Goal: Task Accomplishment & Management: Manage account settings

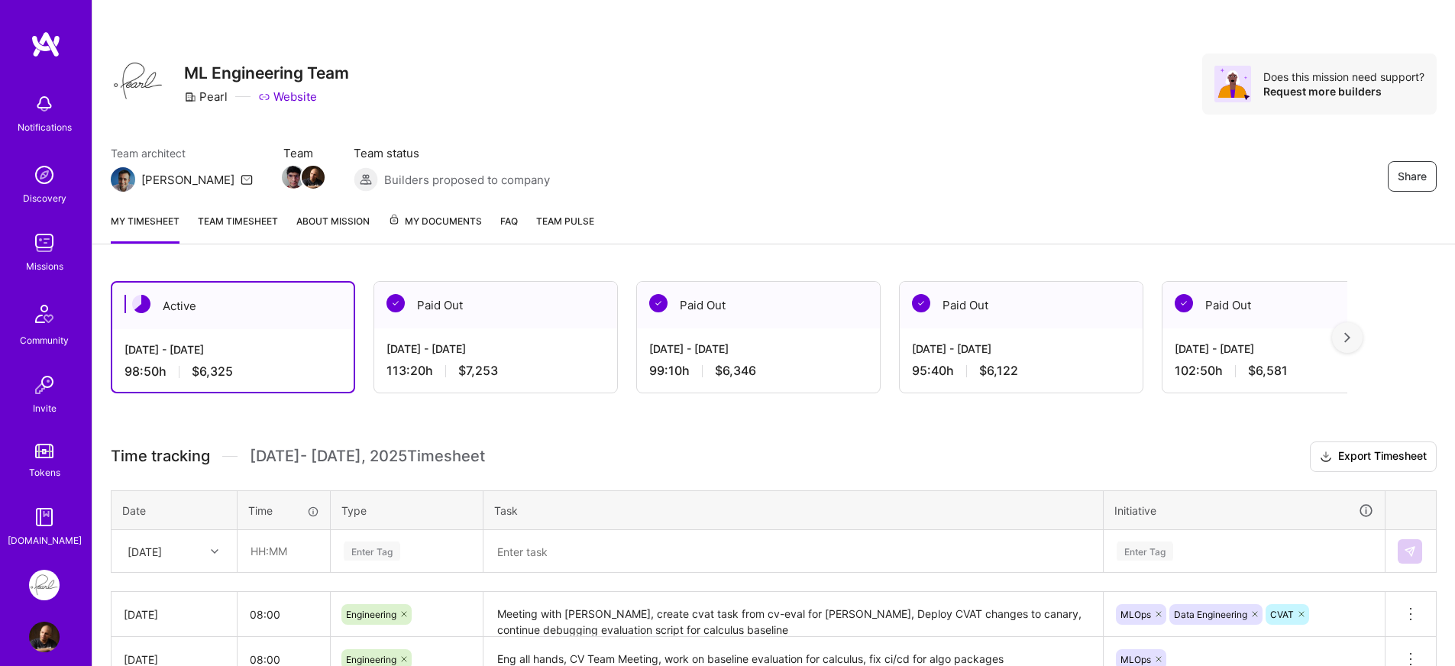
scroll to position [231, 0]
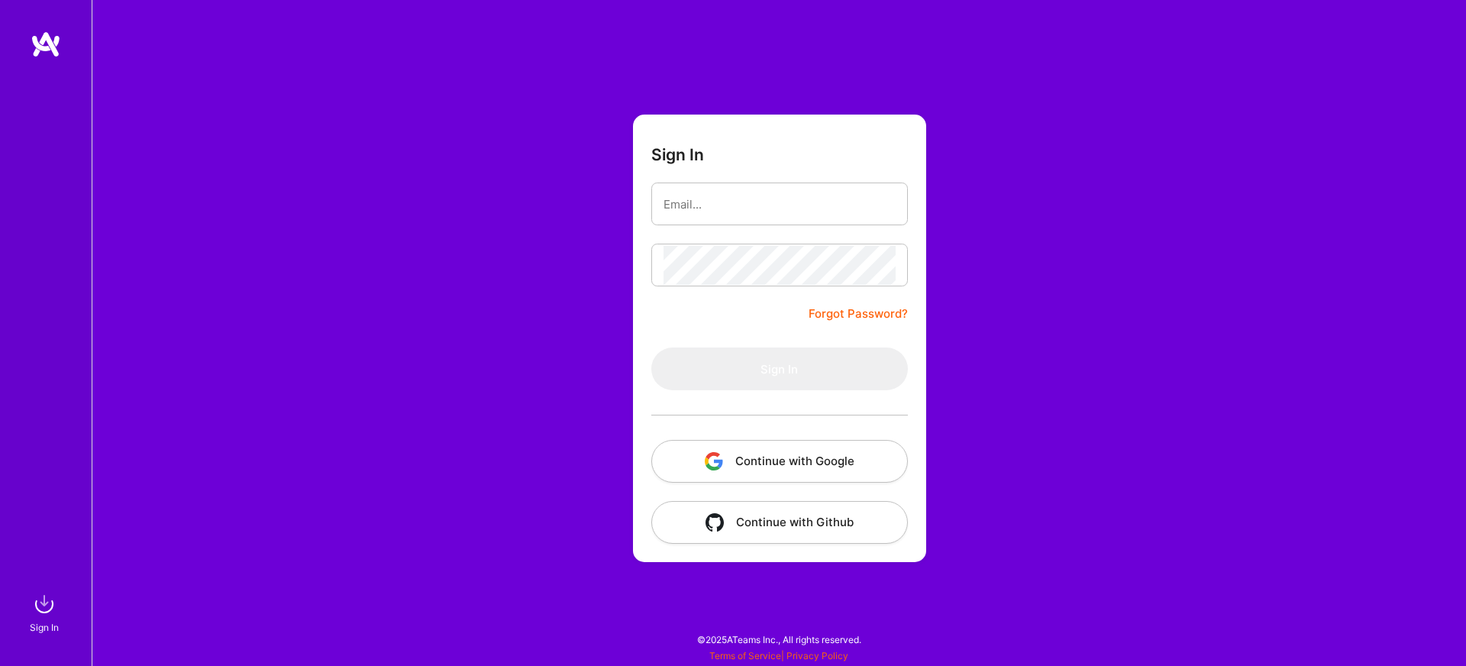
click at [662, 493] on form "Sign In Forgot Password? Sign In Continue with Google Continue with Github" at bounding box center [779, 338] width 293 height 447
click at [678, 476] on button "Continue with Google" at bounding box center [779, 461] width 257 height 43
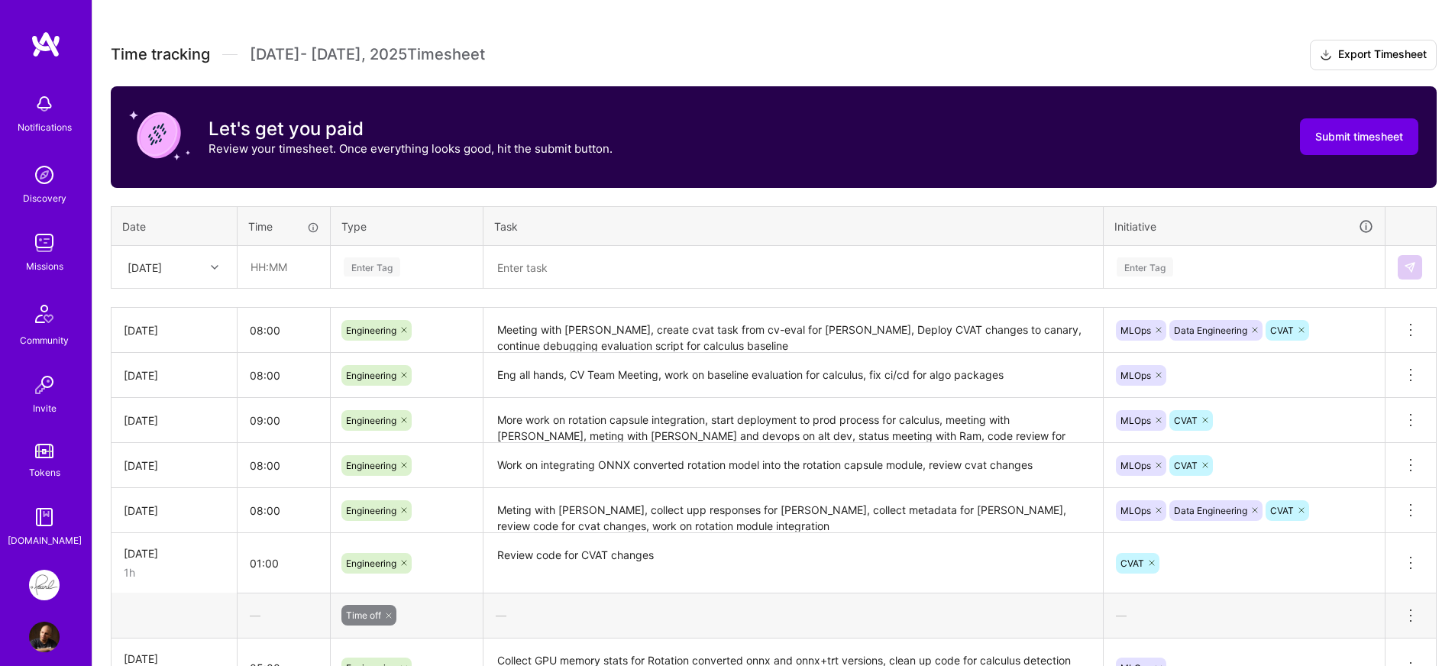
scroll to position [403, 0]
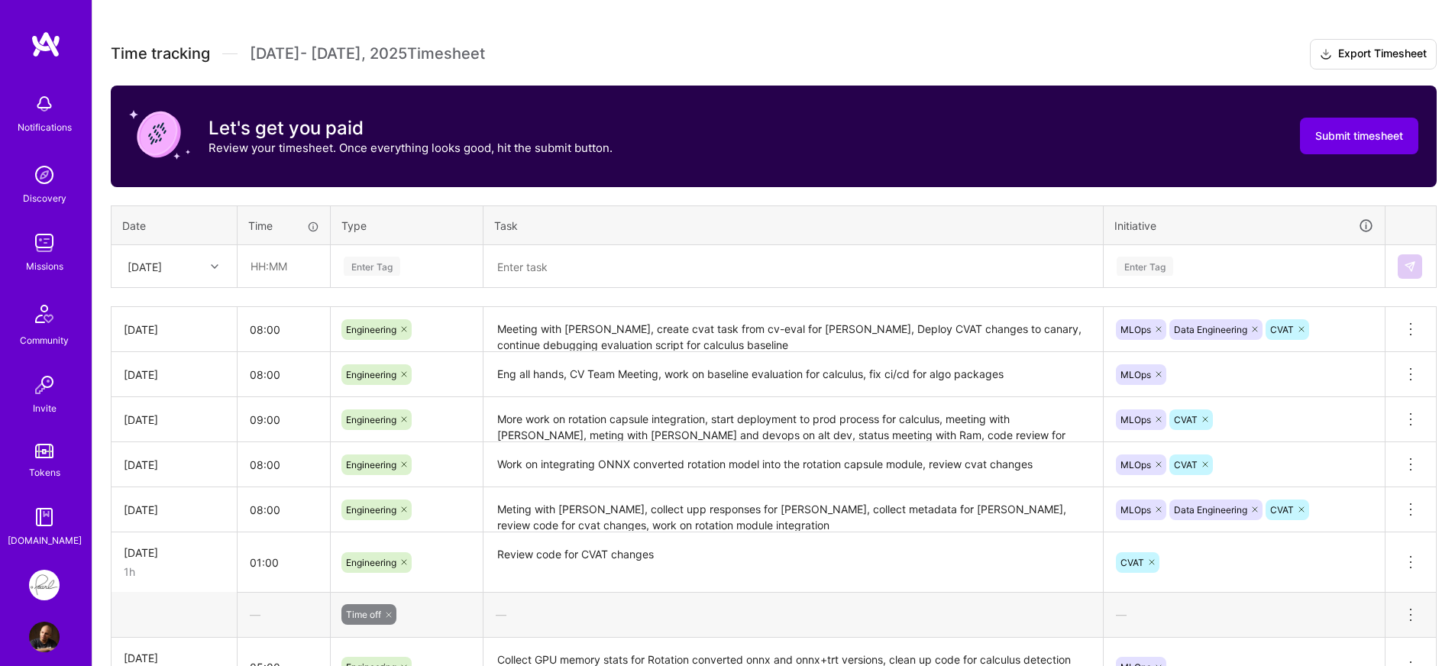
click at [208, 269] on div at bounding box center [217, 267] width 24 height 20
click at [163, 501] on div "[DATE]" at bounding box center [174, 504] width 124 height 28
click at [293, 296] on div "Time tracking Sep 16 - Sep 30 , 2025 Timesheet Export Timesheet Let's get you p…" at bounding box center [774, 591] width 1326 height 1105
click at [304, 273] on input "text" at bounding box center [283, 266] width 91 height 40
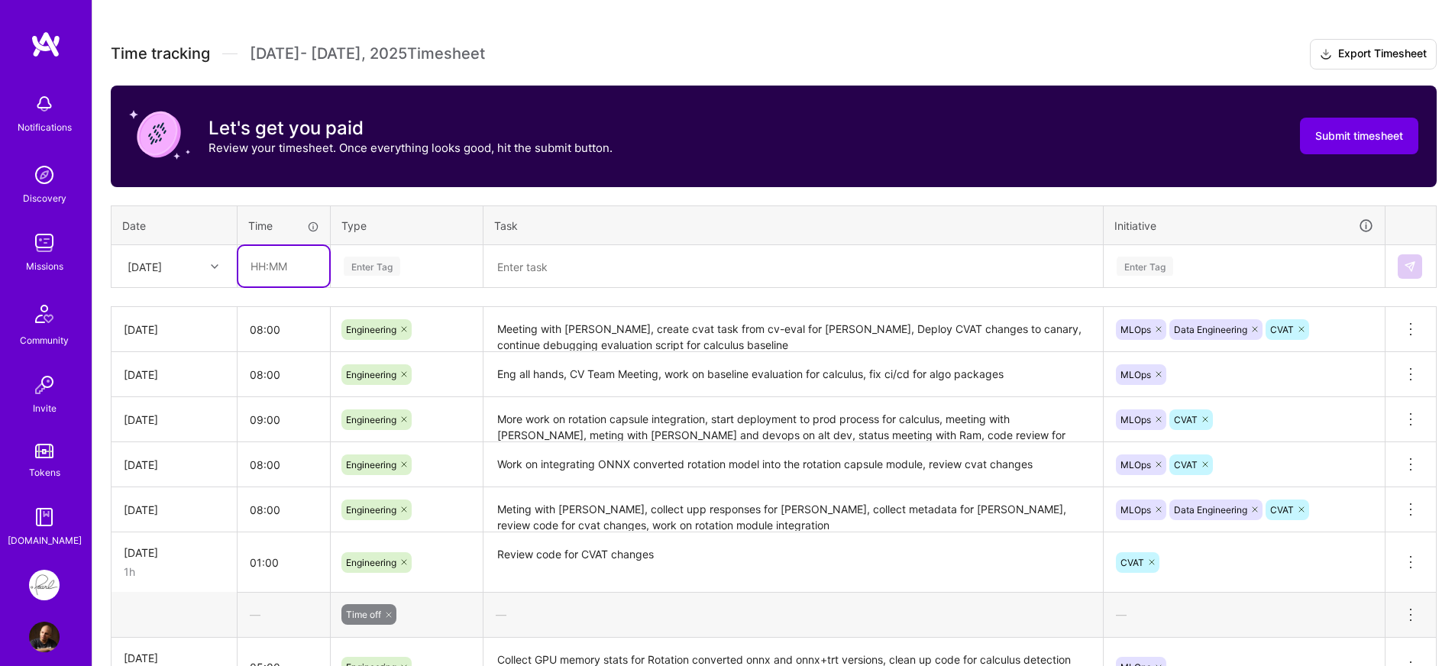
type input "08:00"
click at [396, 277] on div "Enter Tag" at bounding box center [406, 267] width 150 height 40
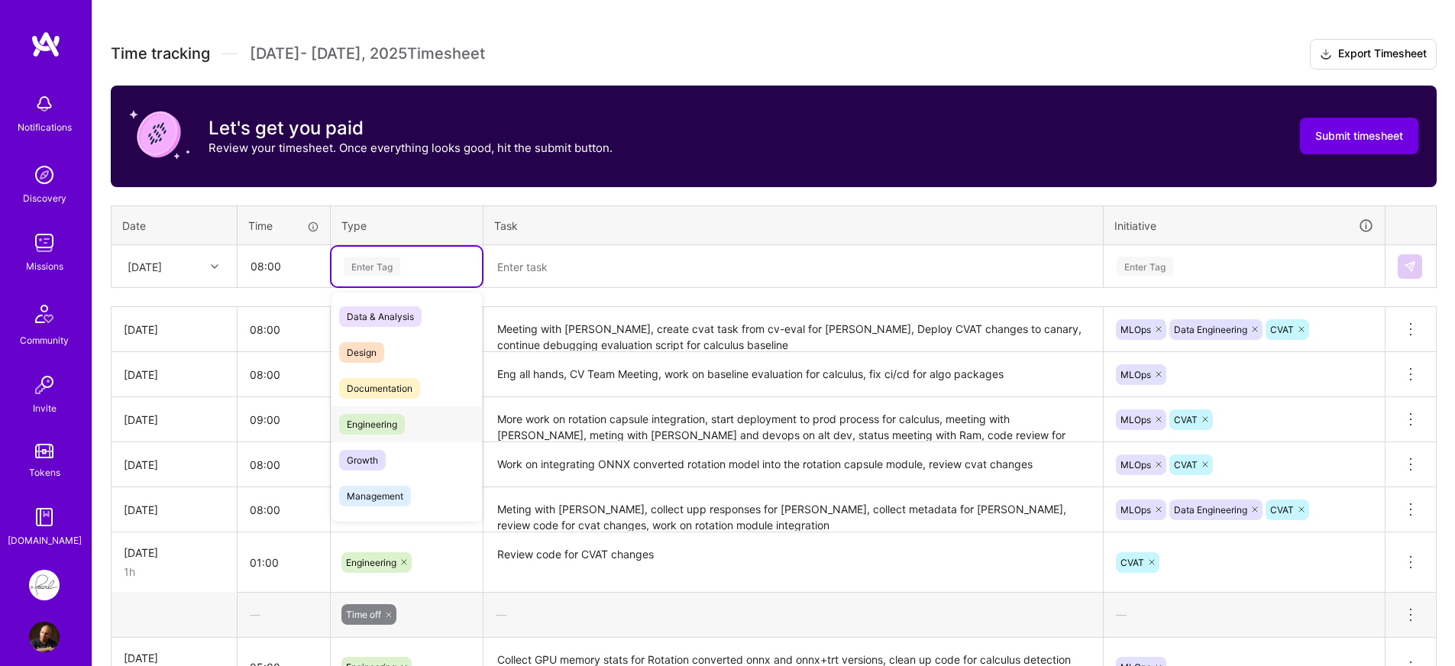
click at [392, 424] on span "Engineering" at bounding box center [372, 424] width 66 height 21
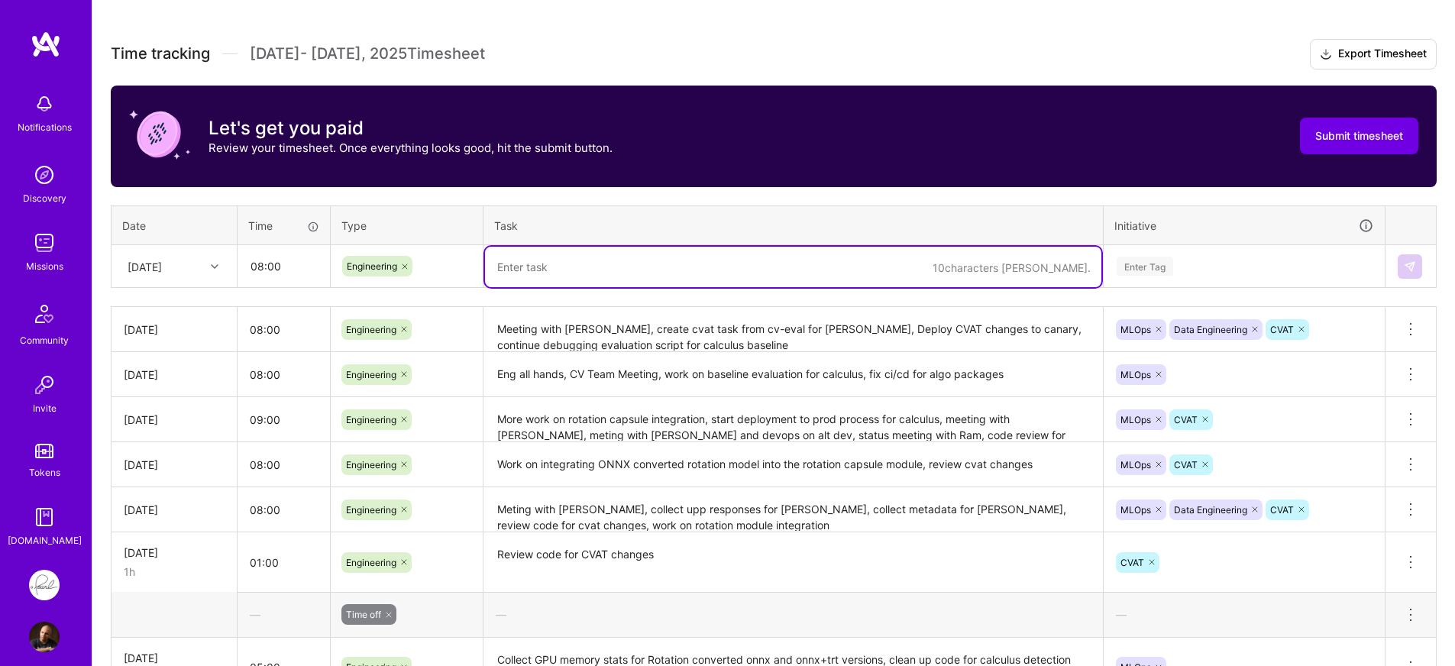
click at [572, 275] on textarea at bounding box center [793, 267] width 616 height 40
type textarea "M"
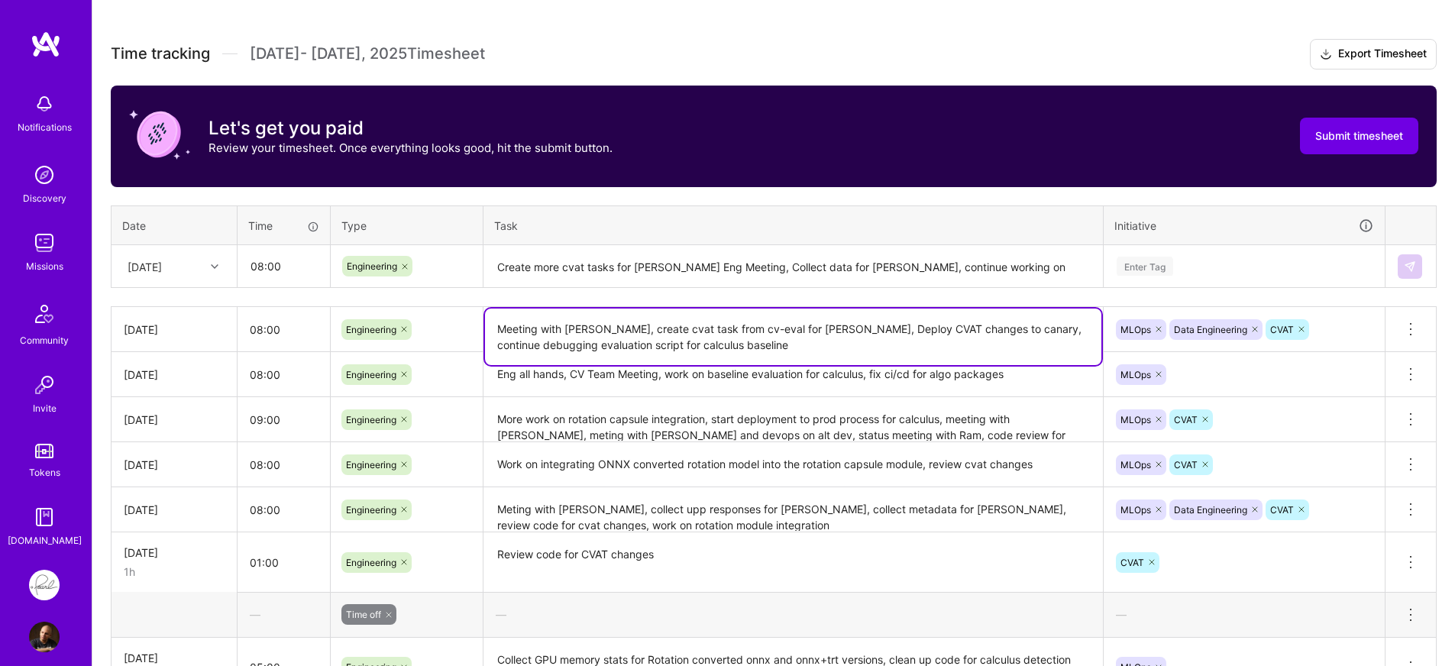
click at [696, 347] on textarea "Meeting with [PERSON_NAME], create cvat task from cv-eval for [PERSON_NAME], De…" at bounding box center [793, 336] width 616 height 57
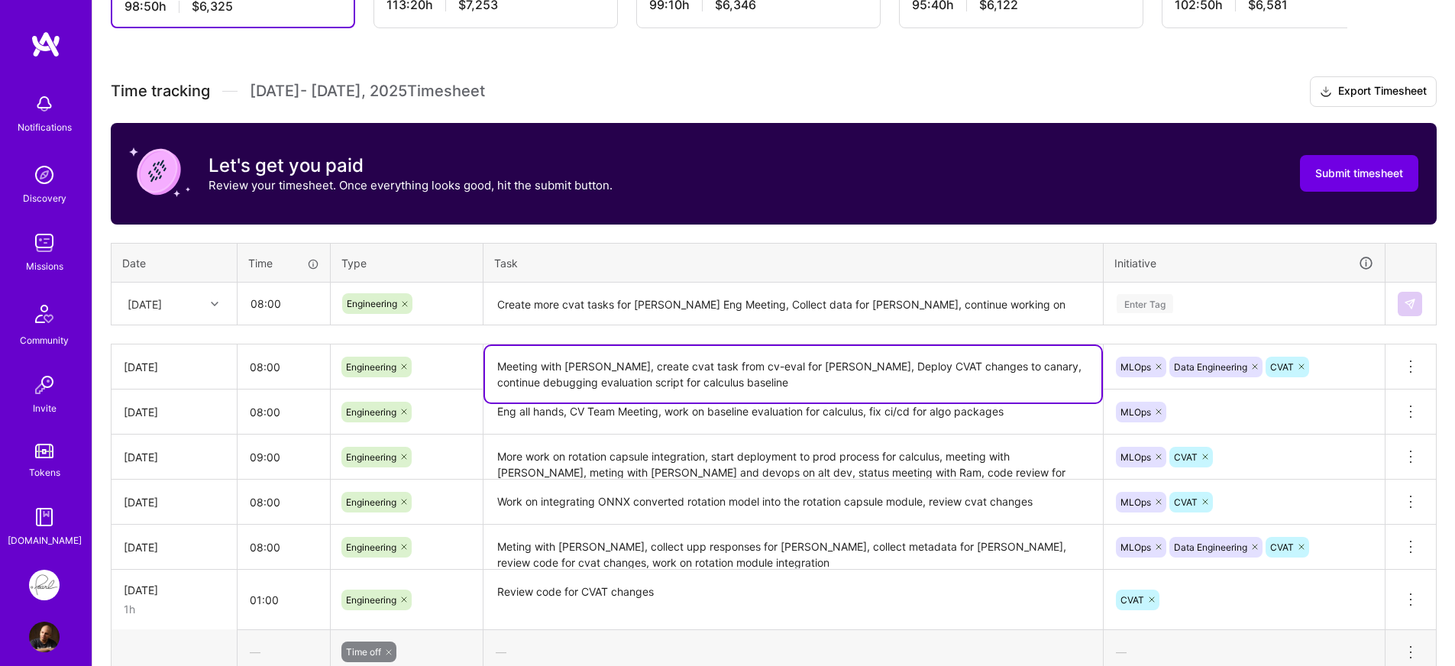
scroll to position [367, 0]
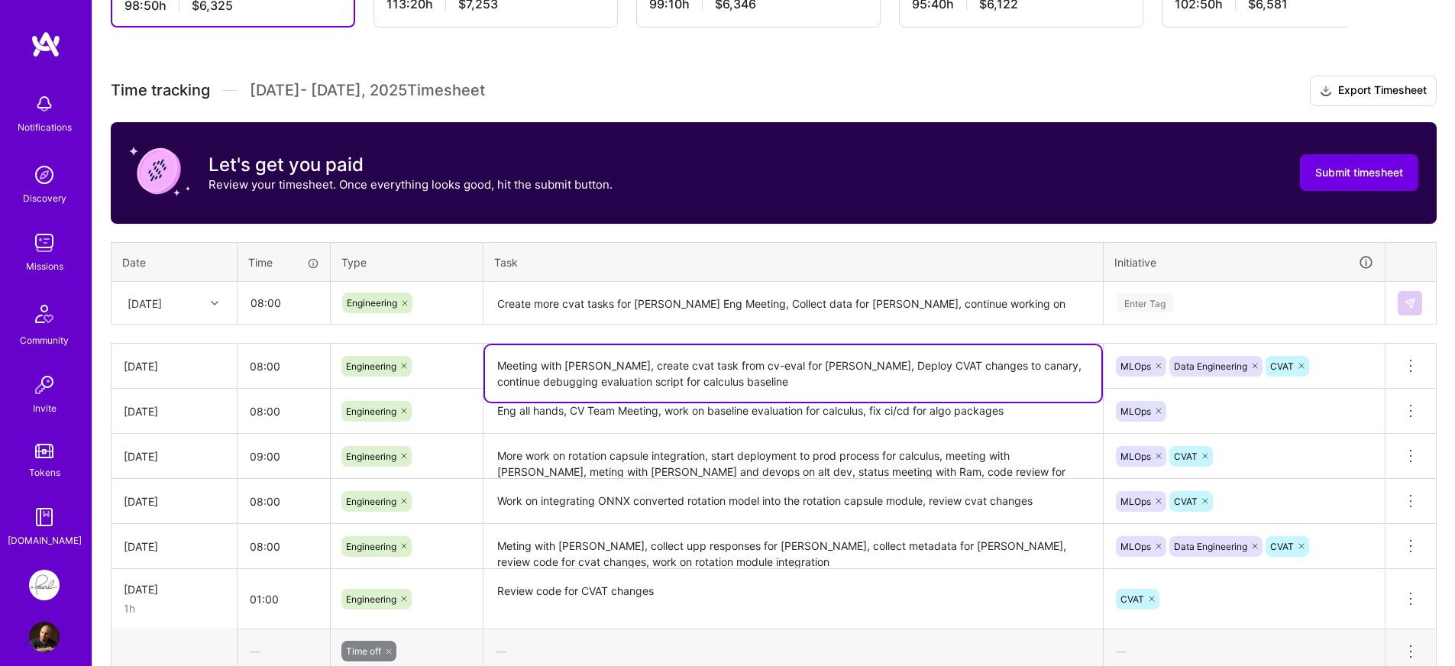
click at [749, 380] on textarea "Meeting with [PERSON_NAME], create cvat task from cv-eval for [PERSON_NAME], De…" at bounding box center [793, 373] width 616 height 57
click at [558, 386] on textarea "Meeting with [PERSON_NAME], create cvat task from cv-eval for [PERSON_NAME], De…" at bounding box center [793, 373] width 616 height 57
drag, startPoint x: 555, startPoint y: 382, endPoint x: 752, endPoint y: 387, distance: 197.1
click at [752, 387] on textarea "Meeting with [PERSON_NAME], create cvat task from cv-eval for [PERSON_NAME], De…" at bounding box center [793, 373] width 616 height 57
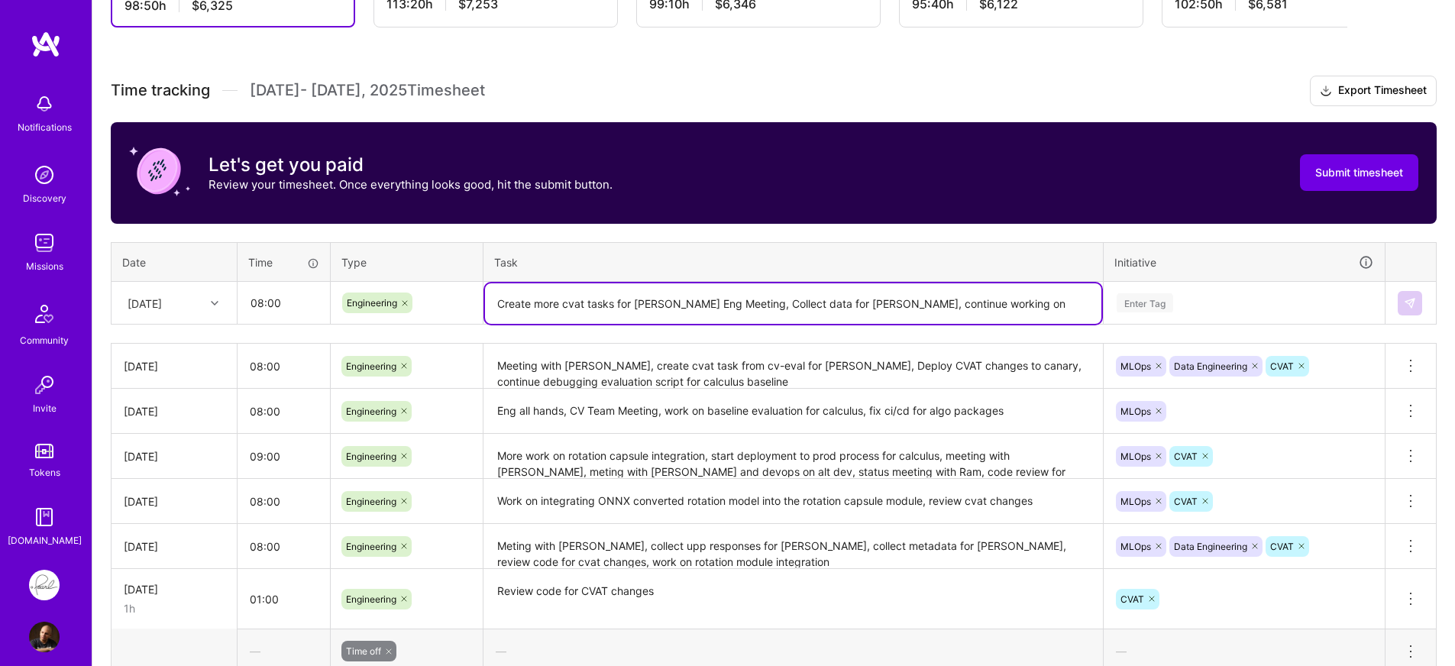
click at [1005, 310] on textarea "Create more cvat tasks for Hippolyte, ML Eng Meeting, Collect data for Sarah, c…" at bounding box center [793, 303] width 616 height 40
paste textarea "evaluation script for calculus baseline"
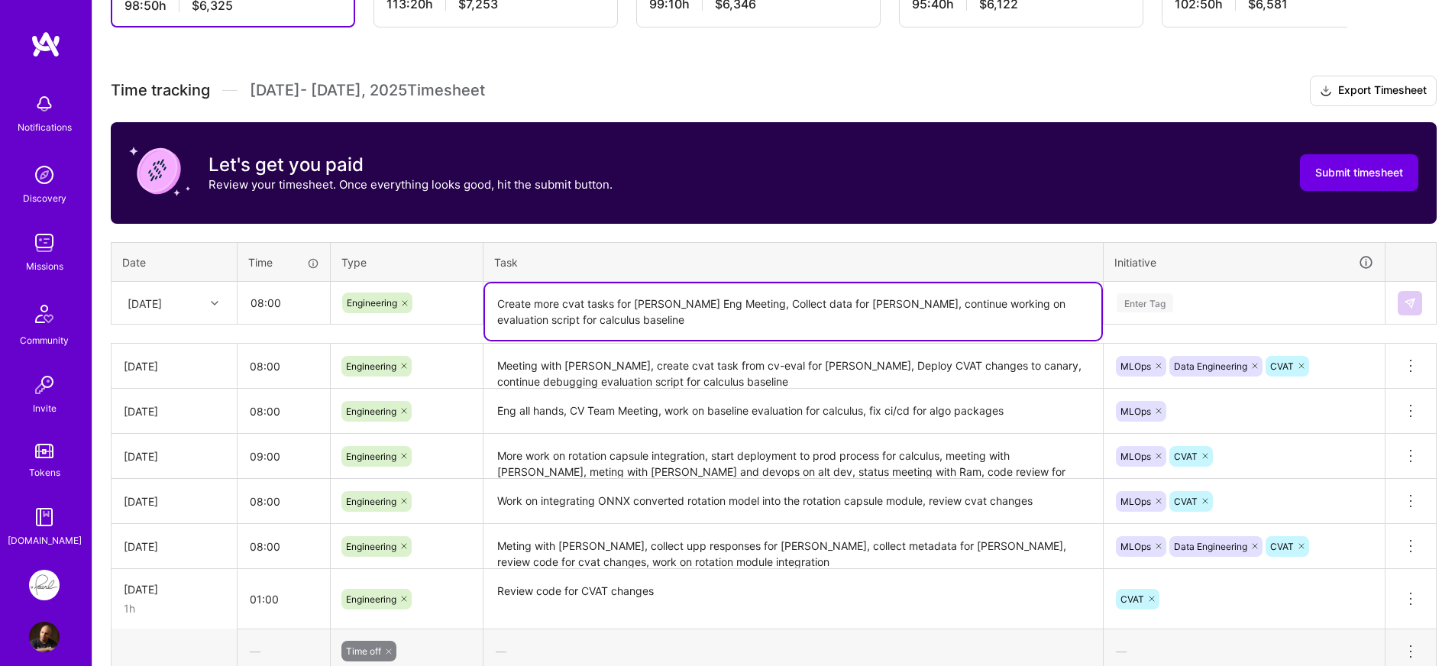
type textarea "Create more cvat tasks for [PERSON_NAME] Eng Meeting, Collect data for [PERSON_…"
click at [1223, 299] on div "Enter Tag" at bounding box center [1244, 302] width 258 height 19
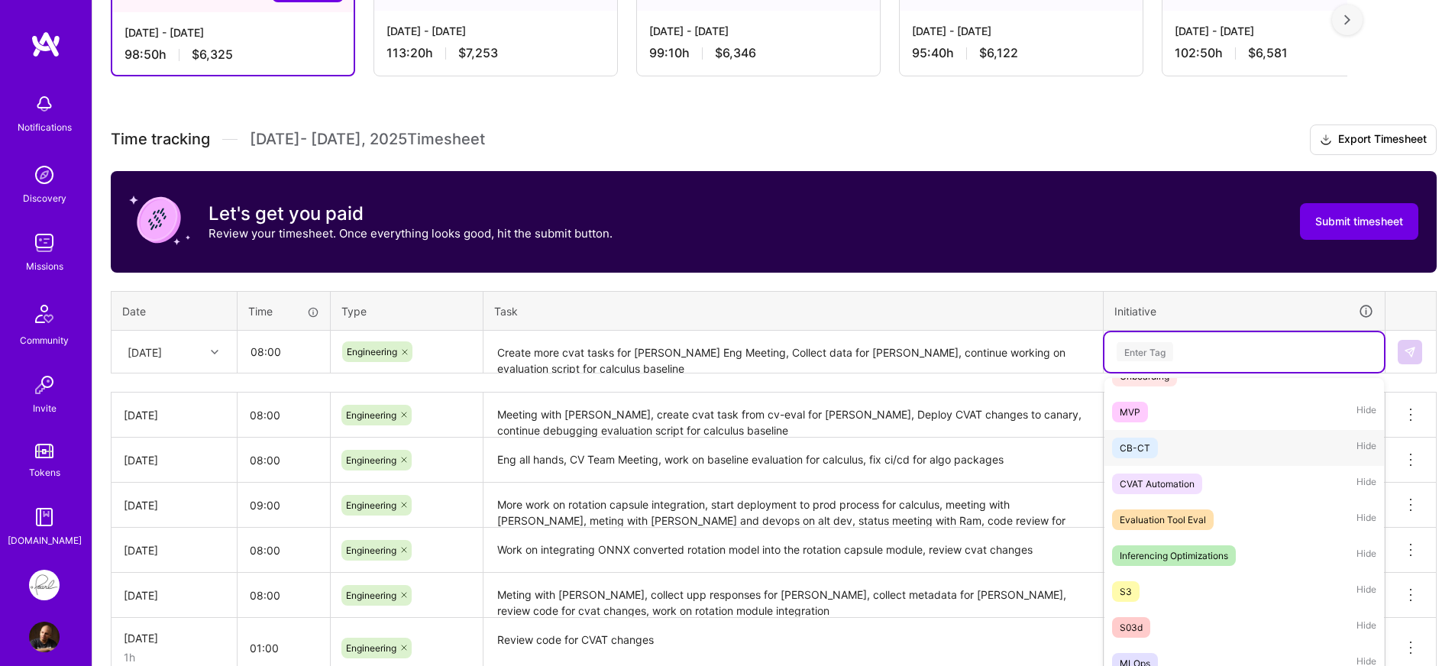
scroll to position [98, 0]
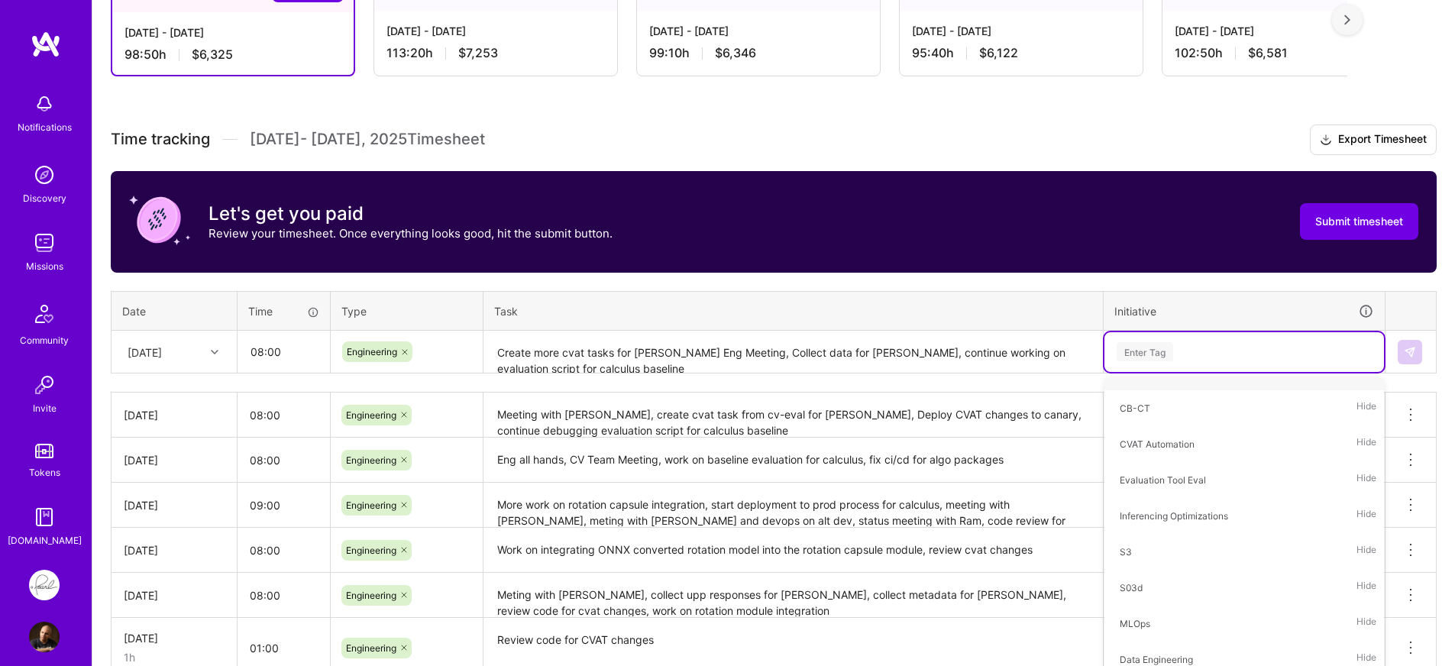
click at [1195, 318] on div "Initiative" at bounding box center [1244, 311] width 260 height 18
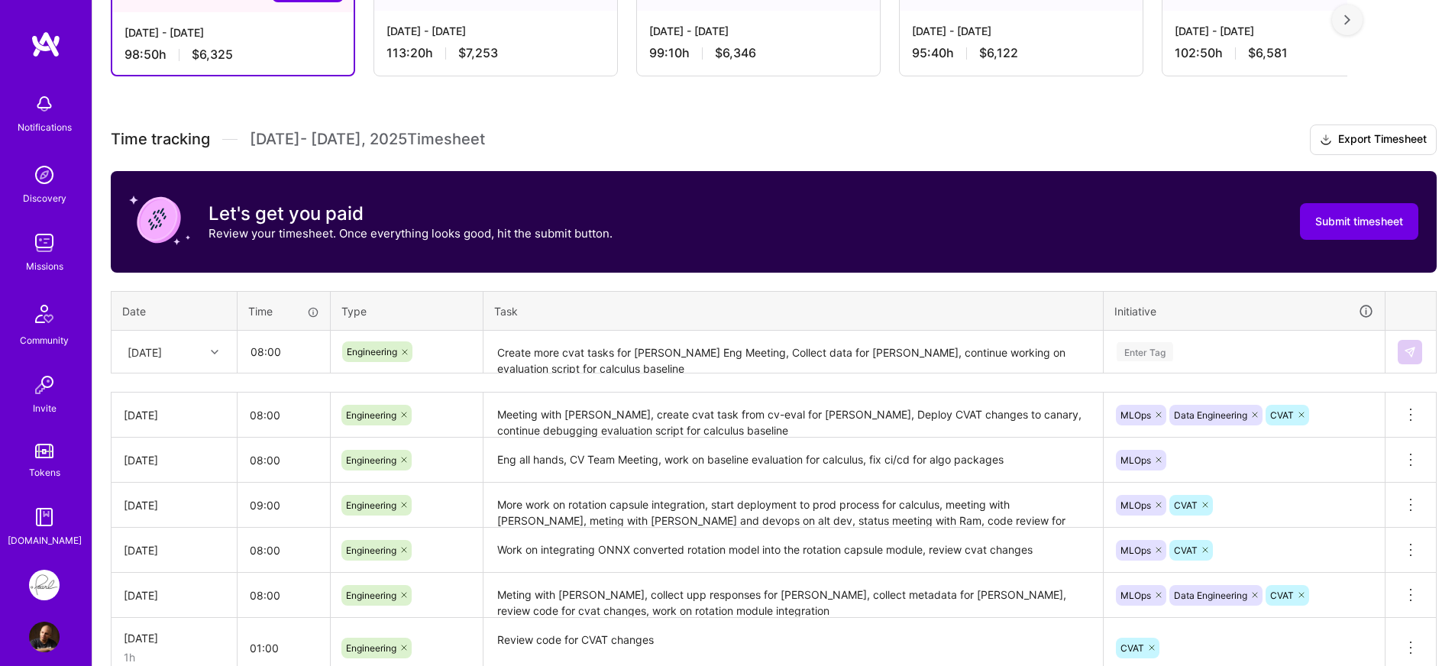
scroll to position [349, 0]
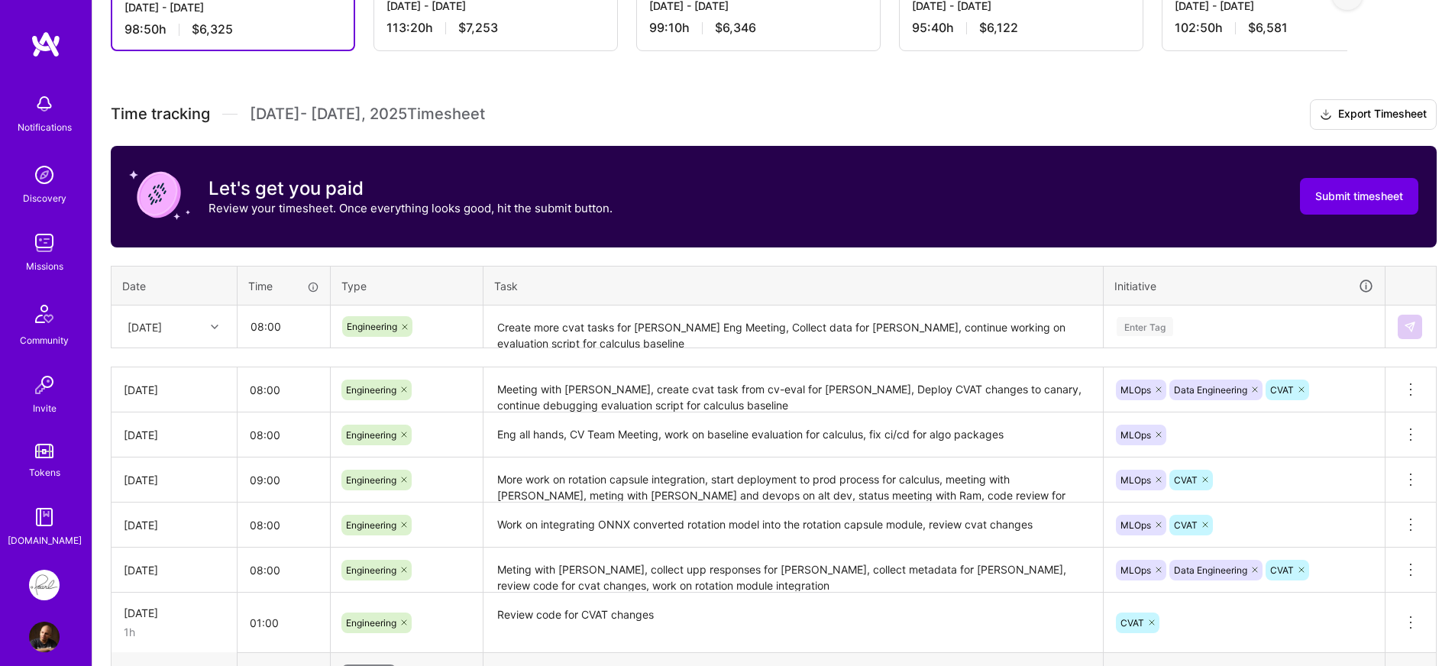
click at [1192, 349] on div "Time tracking Sep 16 - Sep 30 , 2025 Timesheet Export Timesheet Let's get you p…" at bounding box center [774, 651] width 1326 height 1105
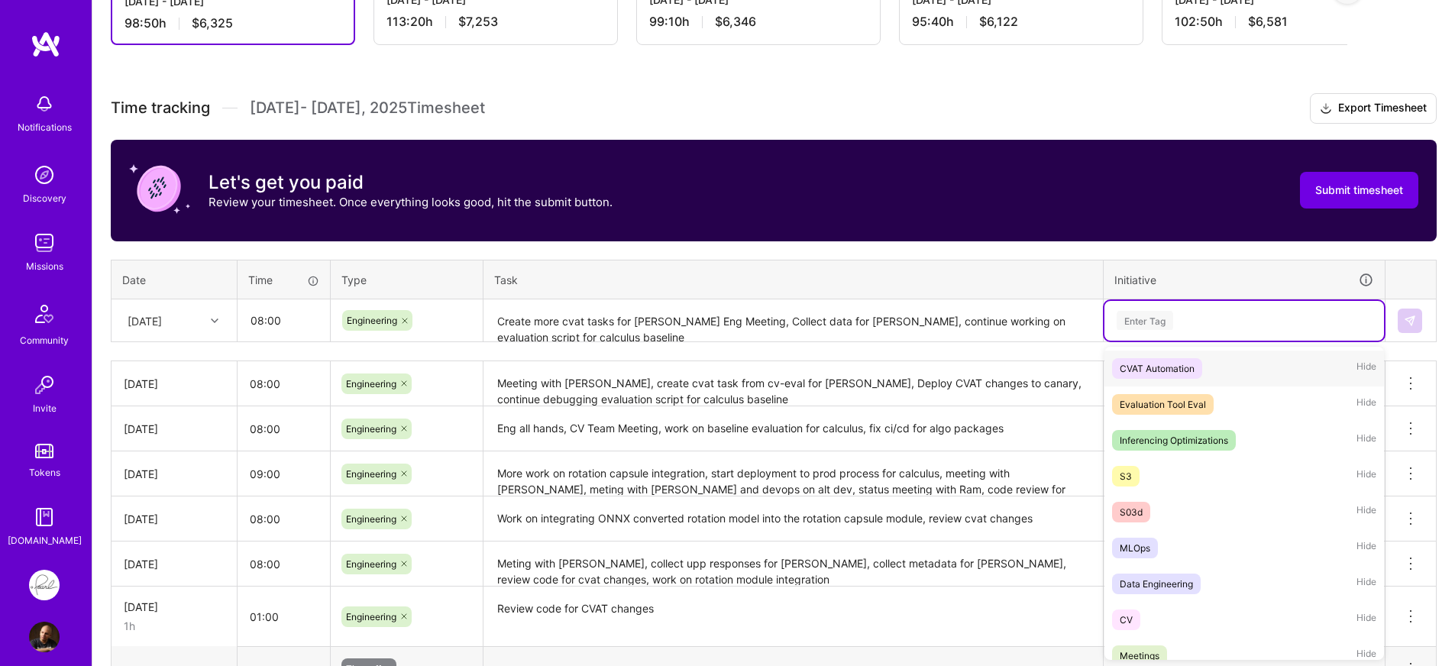
scroll to position [159, 0]
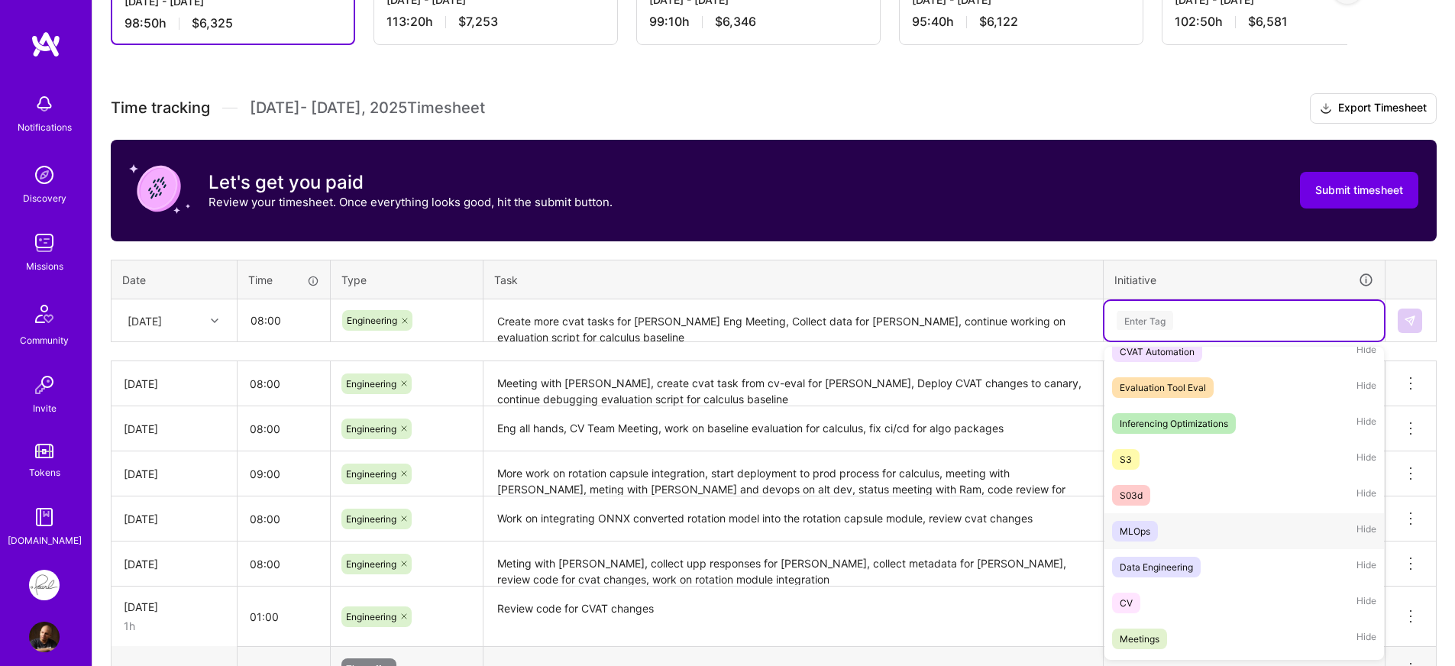
click at [1184, 532] on div "MLOps Hide" at bounding box center [1243, 531] width 279 height 36
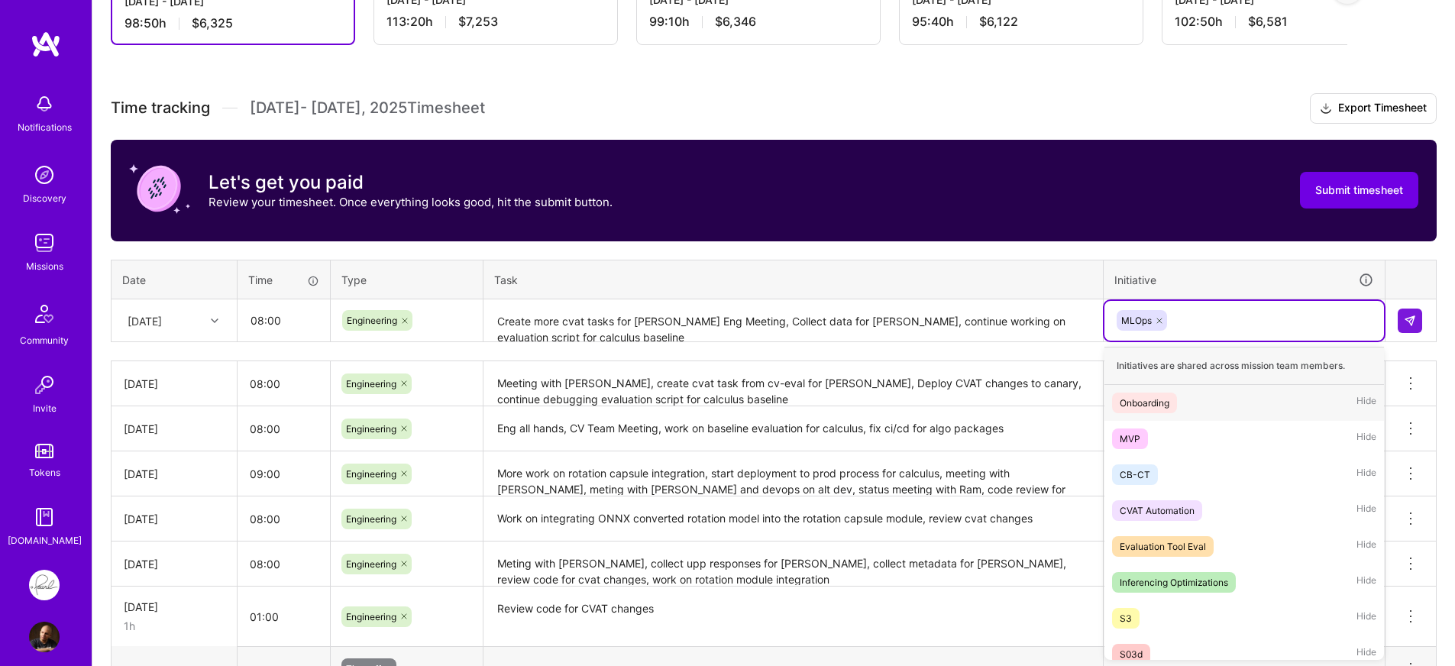
click at [1226, 317] on div "MLOps" at bounding box center [1244, 320] width 258 height 24
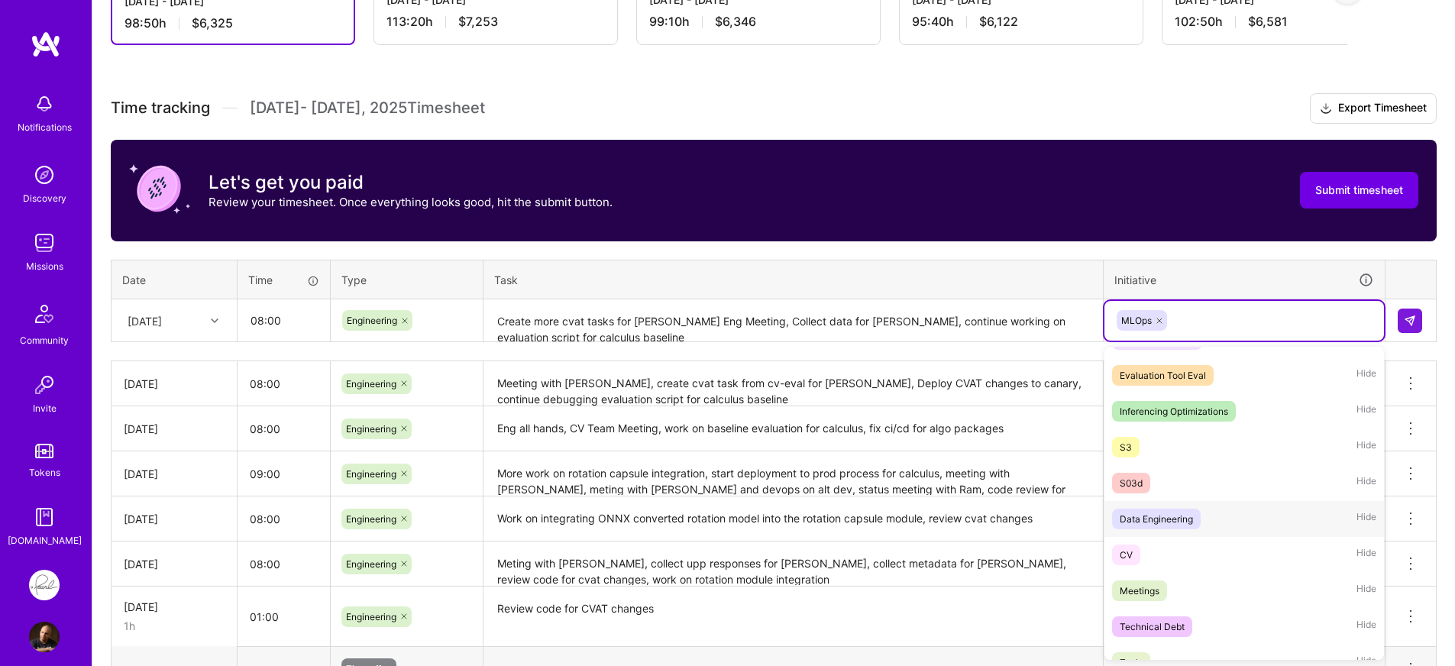
click at [1184, 521] on div "Data Engineering" at bounding box center [1155, 519] width 73 height 16
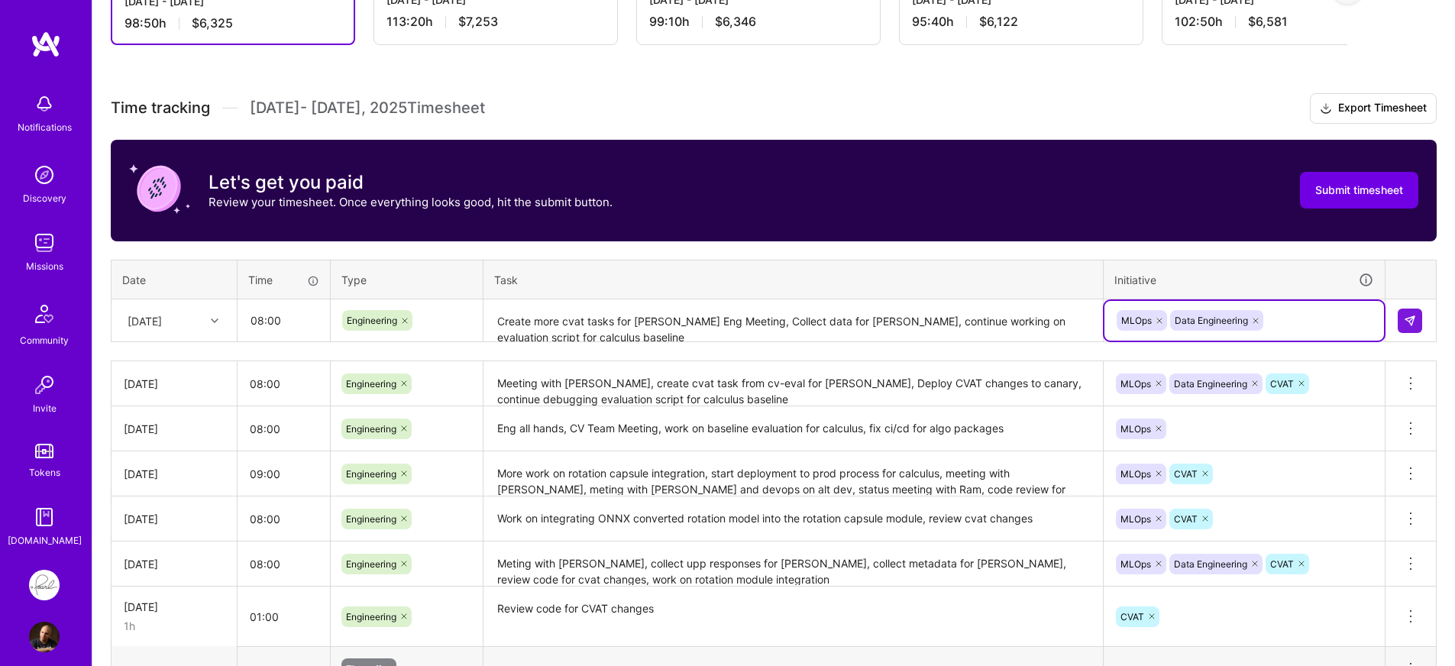
click at [1310, 318] on div "MLOps Data Engineering" at bounding box center [1244, 320] width 258 height 24
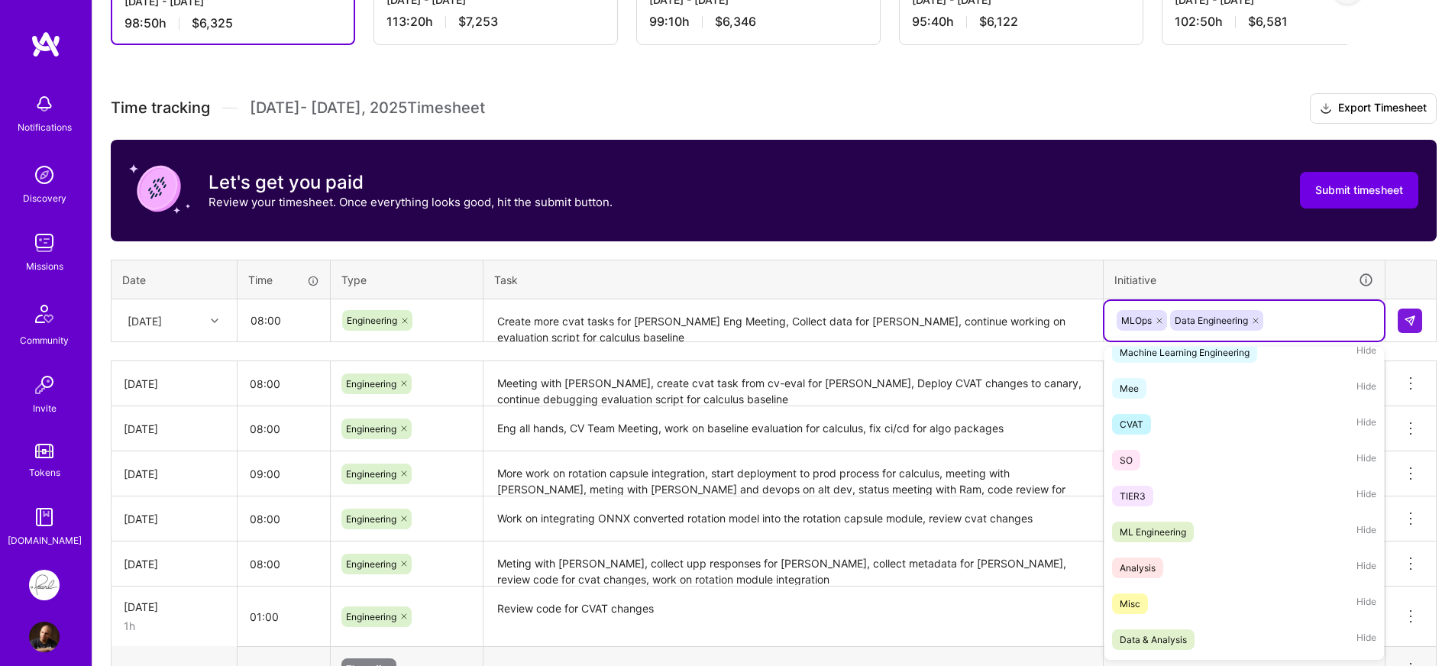
scroll to position [515, 0]
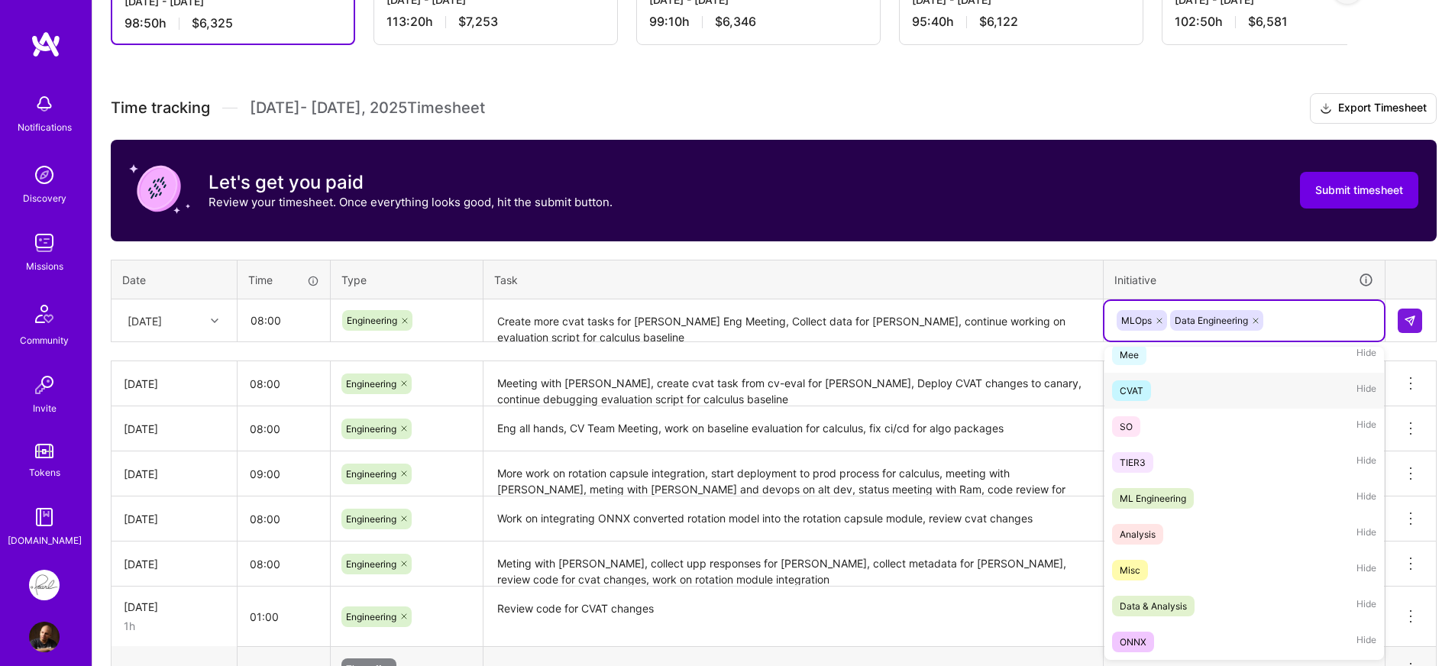
click at [1151, 390] on div "CVAT Hide" at bounding box center [1243, 391] width 279 height 36
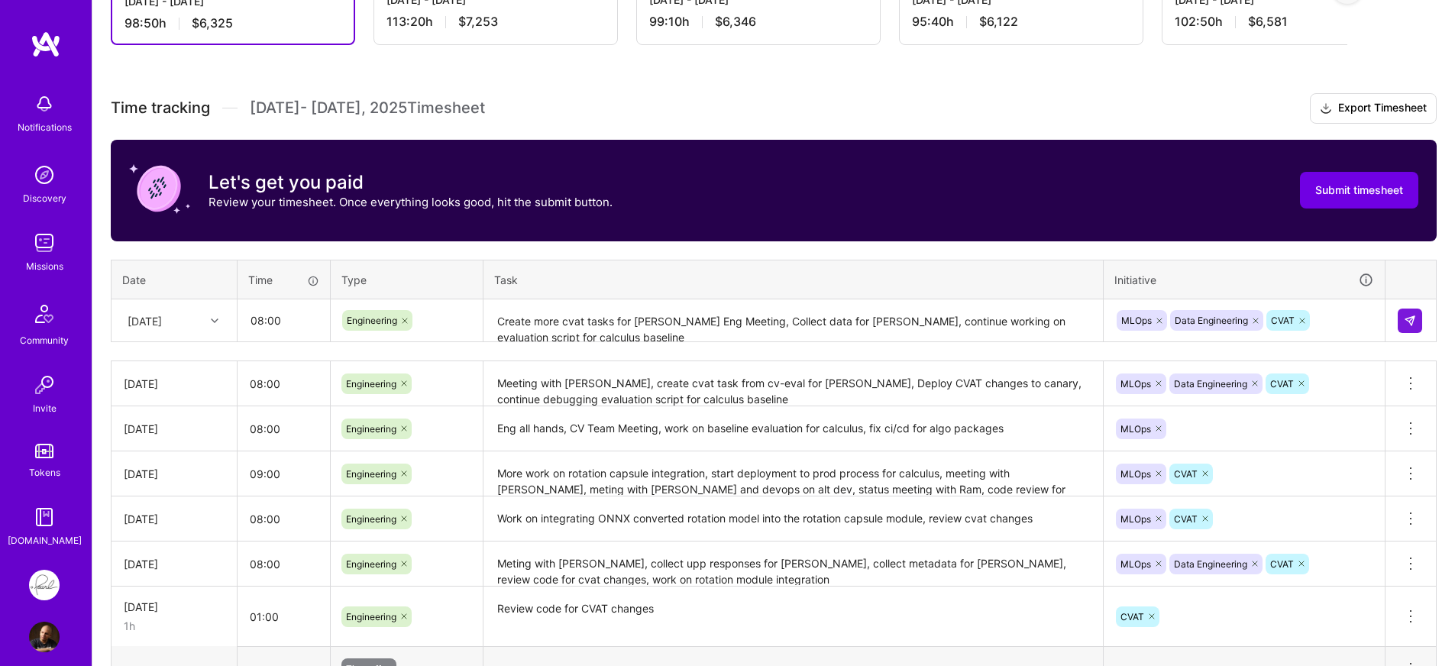
click at [1139, 253] on div "Time tracking Sep 16 - Sep 30 , 2025 Timesheet Export Timesheet Let's get you p…" at bounding box center [774, 645] width 1326 height 1105
click at [1408, 318] on img at bounding box center [1409, 321] width 12 height 12
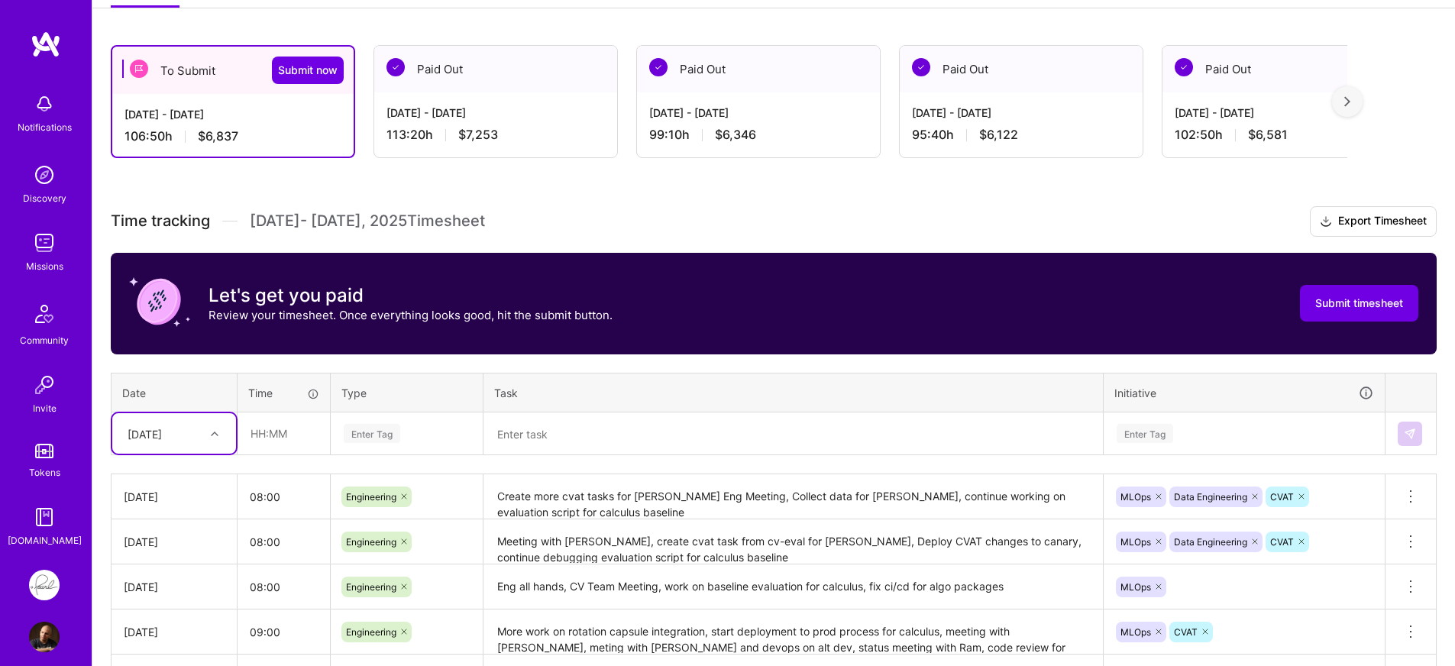
scroll to position [105, 0]
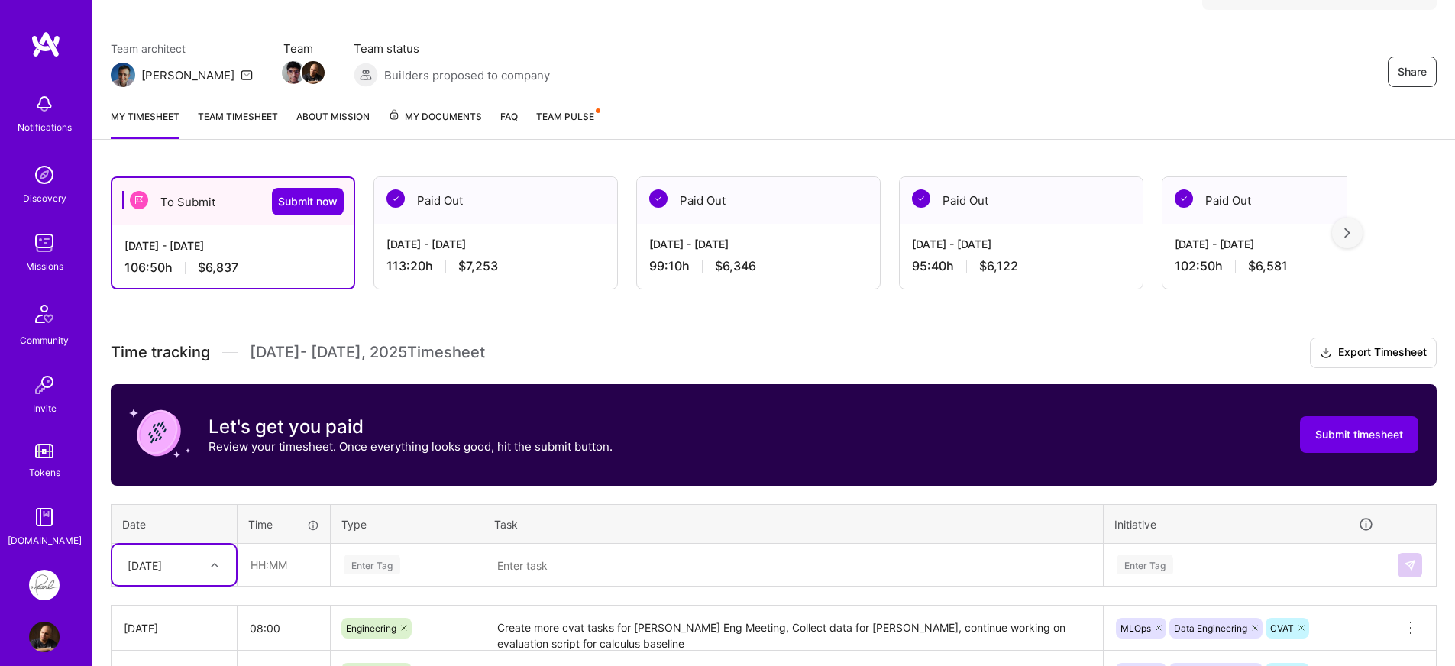
click at [569, 351] on h3 "Time tracking Sep 16 - Sep 30 , 2025 Timesheet Export Timesheet" at bounding box center [774, 353] width 1326 height 31
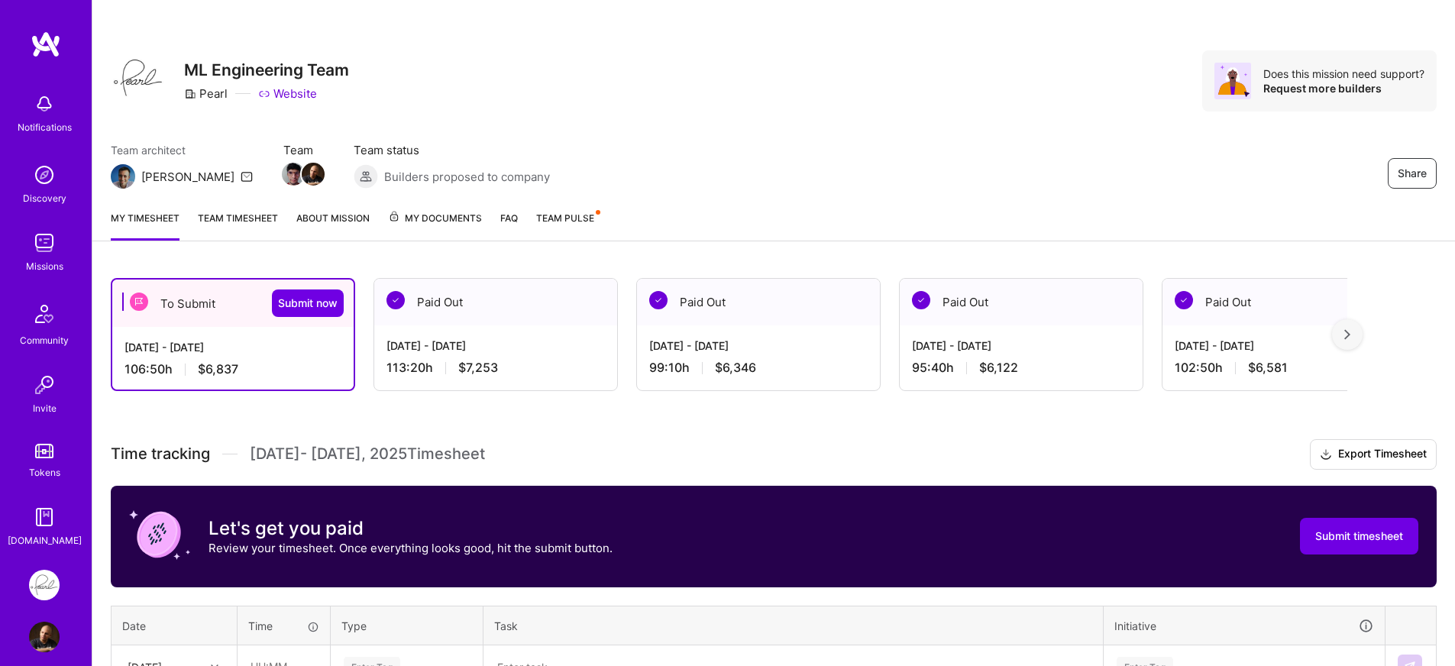
scroll to position [0, 0]
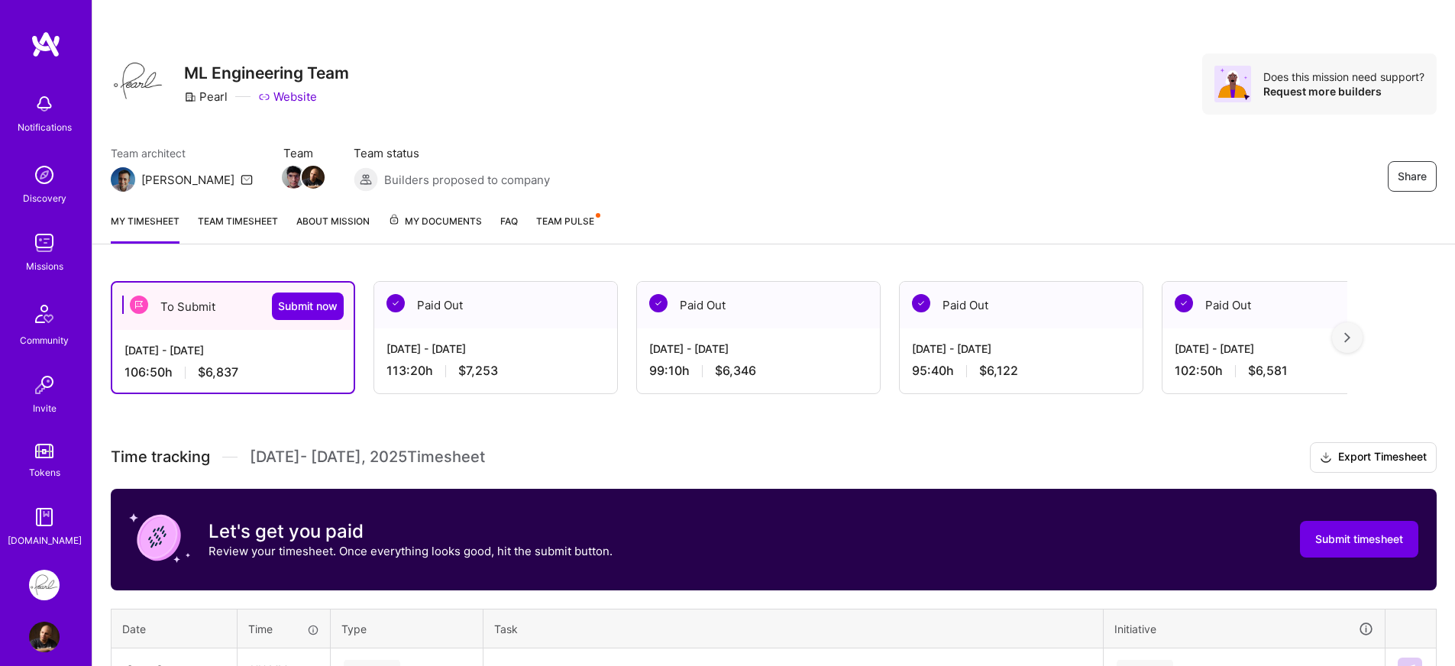
click at [368, 383] on div "To Submit Submit now Sep 16 - Sep 30, 2025 106:50 h $6,837 Paid Out Sep 1 - Sep…" at bounding box center [729, 337] width 1236 height 113
click at [332, 314] on span "Submit now" at bounding box center [308, 306] width 60 height 15
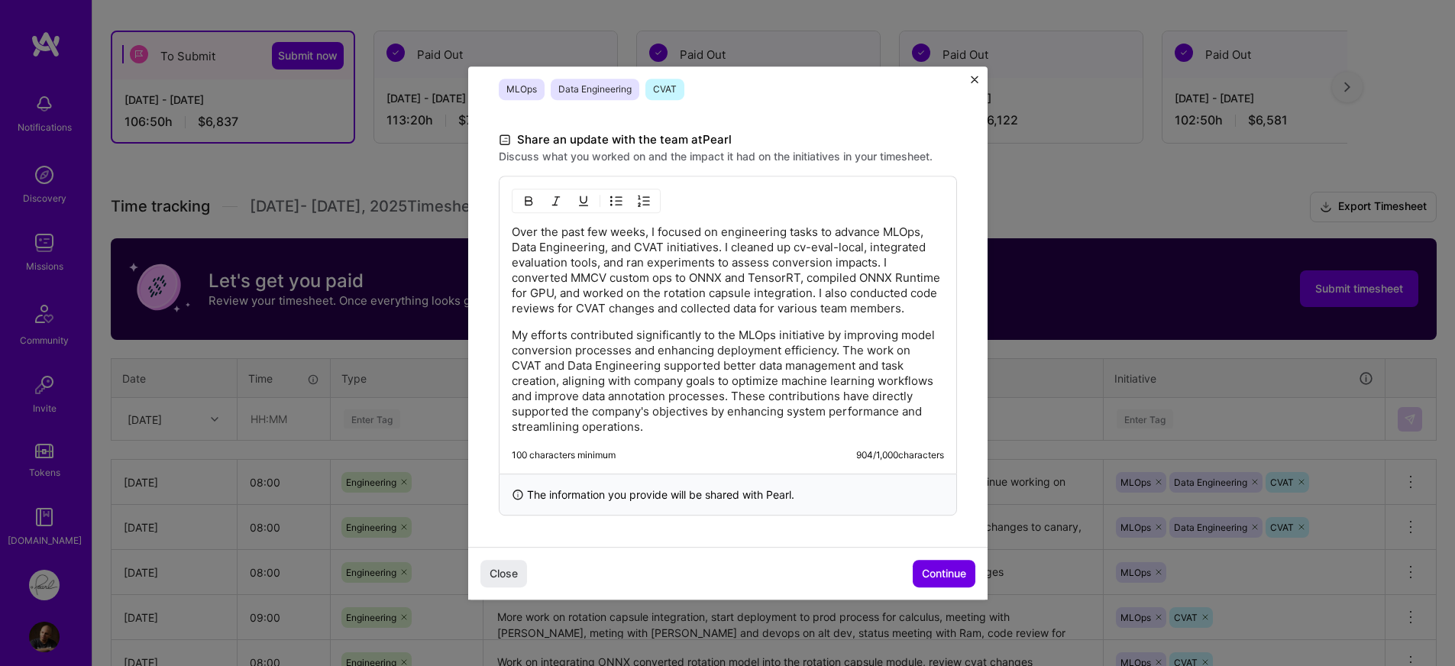
scroll to position [73, 0]
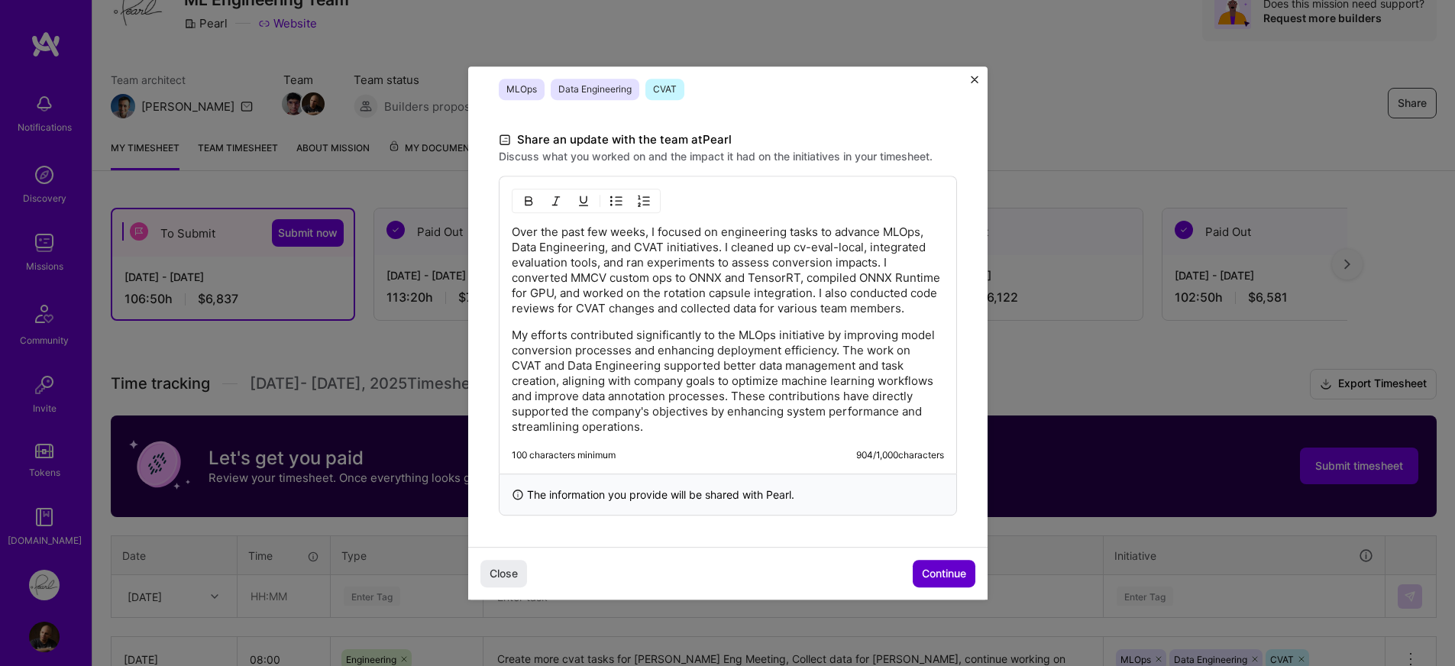
click at [929, 573] on span "Continue" at bounding box center [944, 573] width 44 height 15
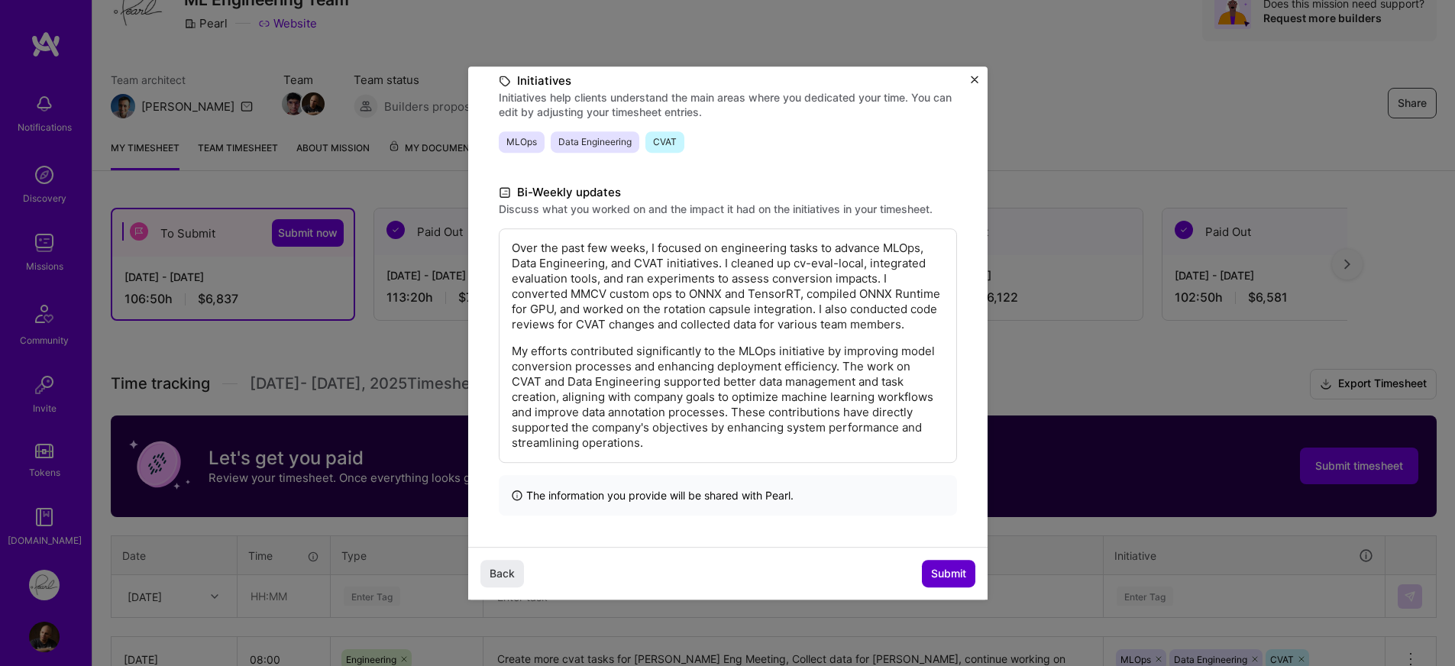
scroll to position [221, 0]
click at [944, 572] on span "Submit" at bounding box center [948, 573] width 35 height 15
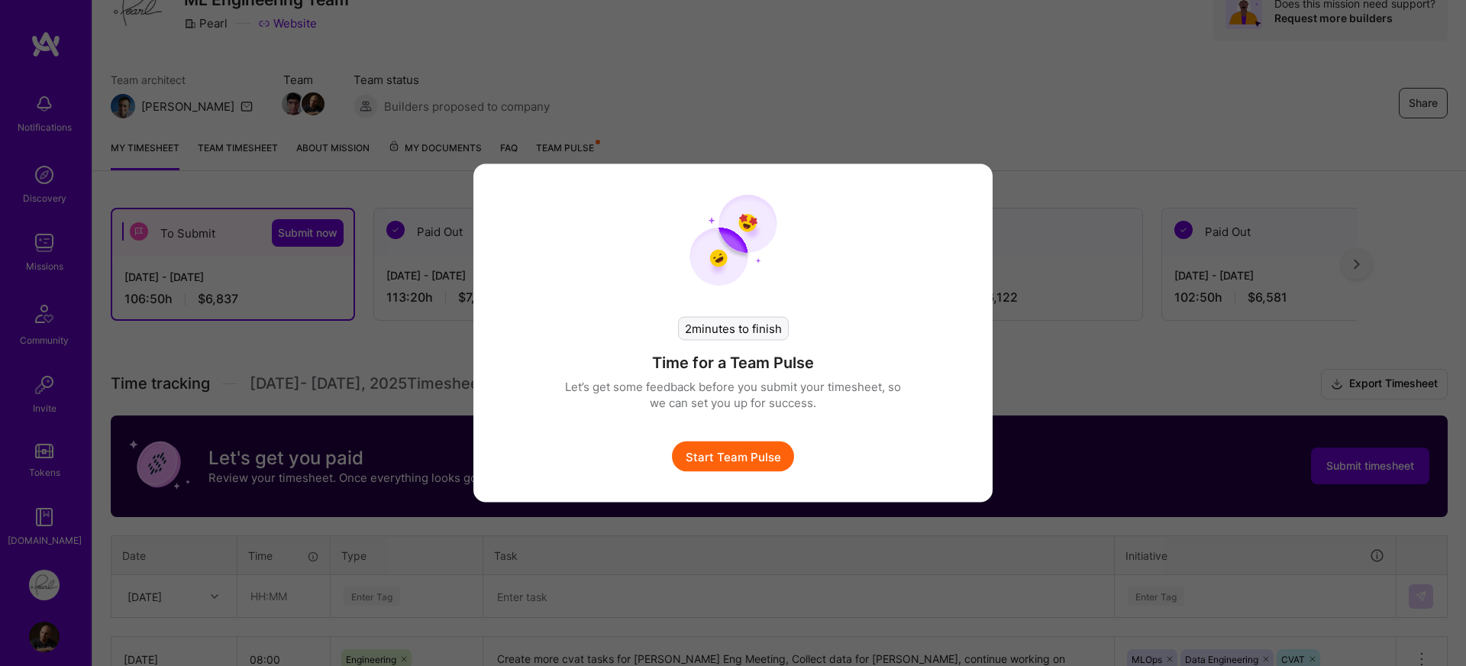
click at [728, 464] on button "Start Team Pulse" at bounding box center [733, 456] width 122 height 31
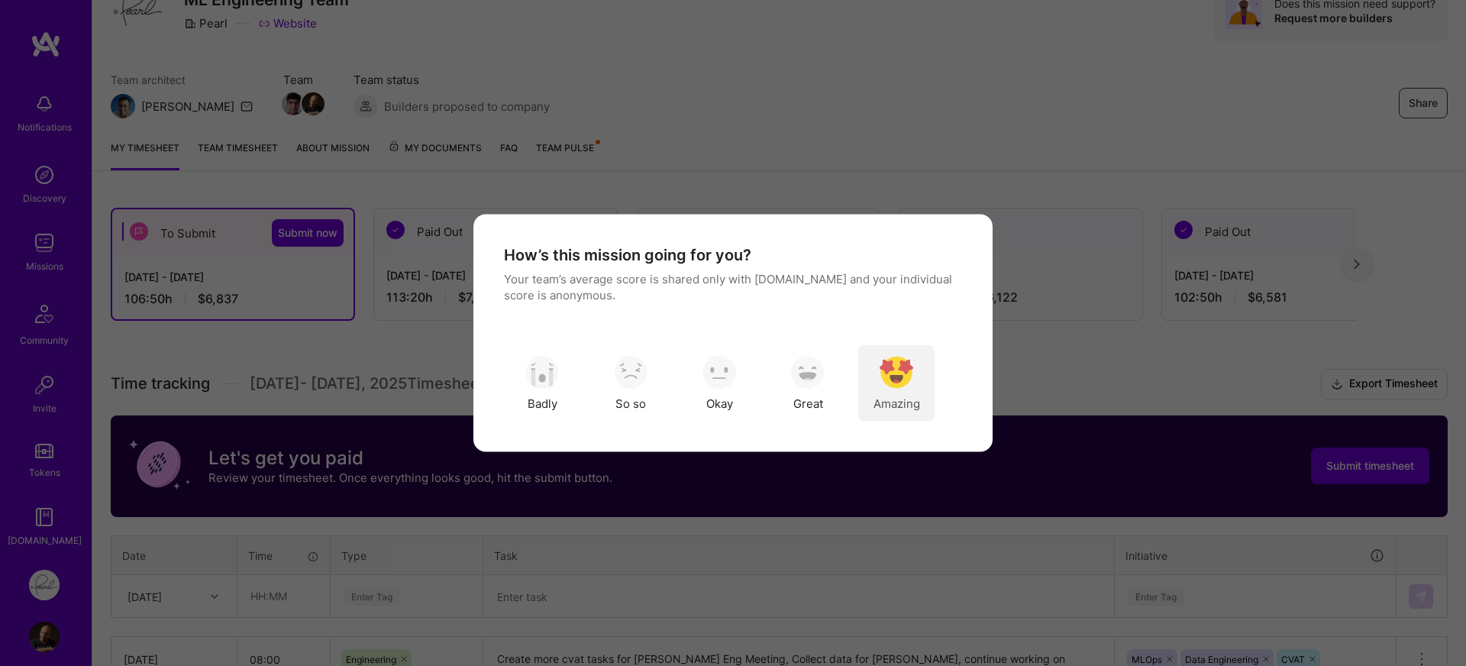
click at [893, 380] on img "modal" at bounding box center [897, 372] width 34 height 34
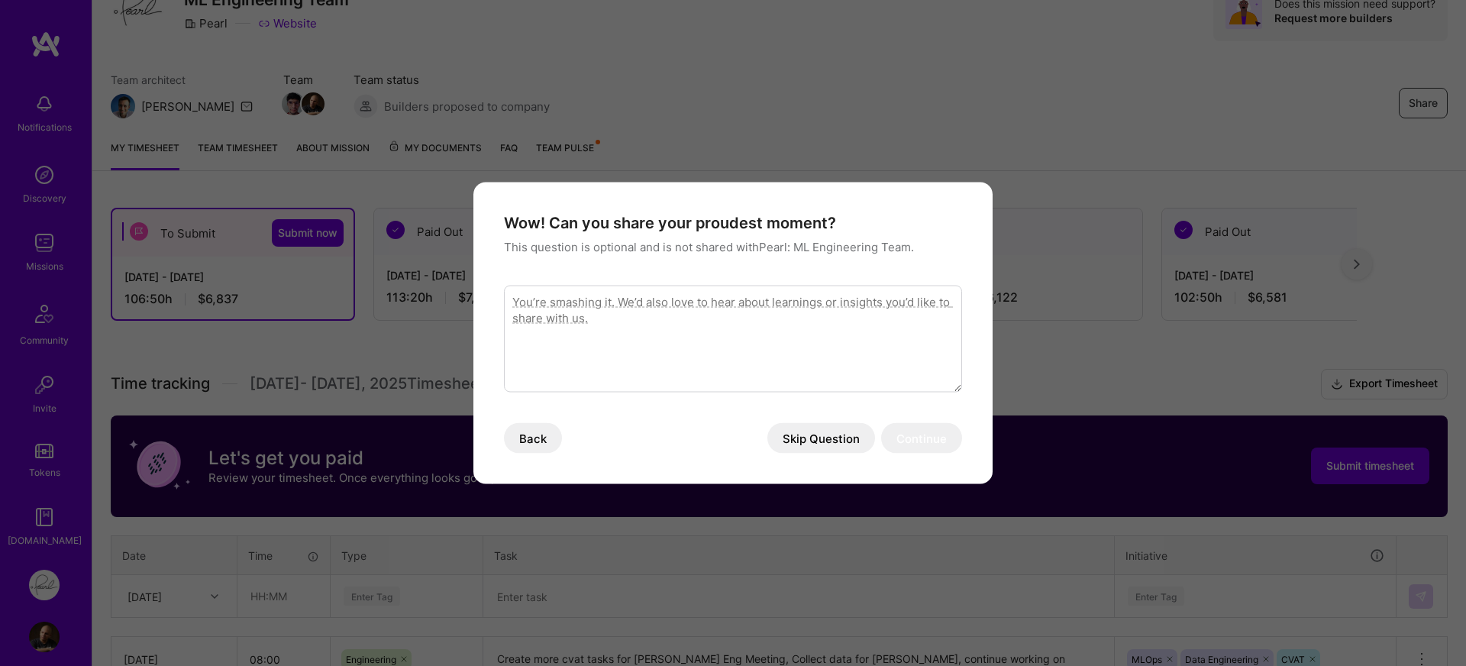
click at [843, 447] on button "Skip Question" at bounding box center [821, 438] width 108 height 31
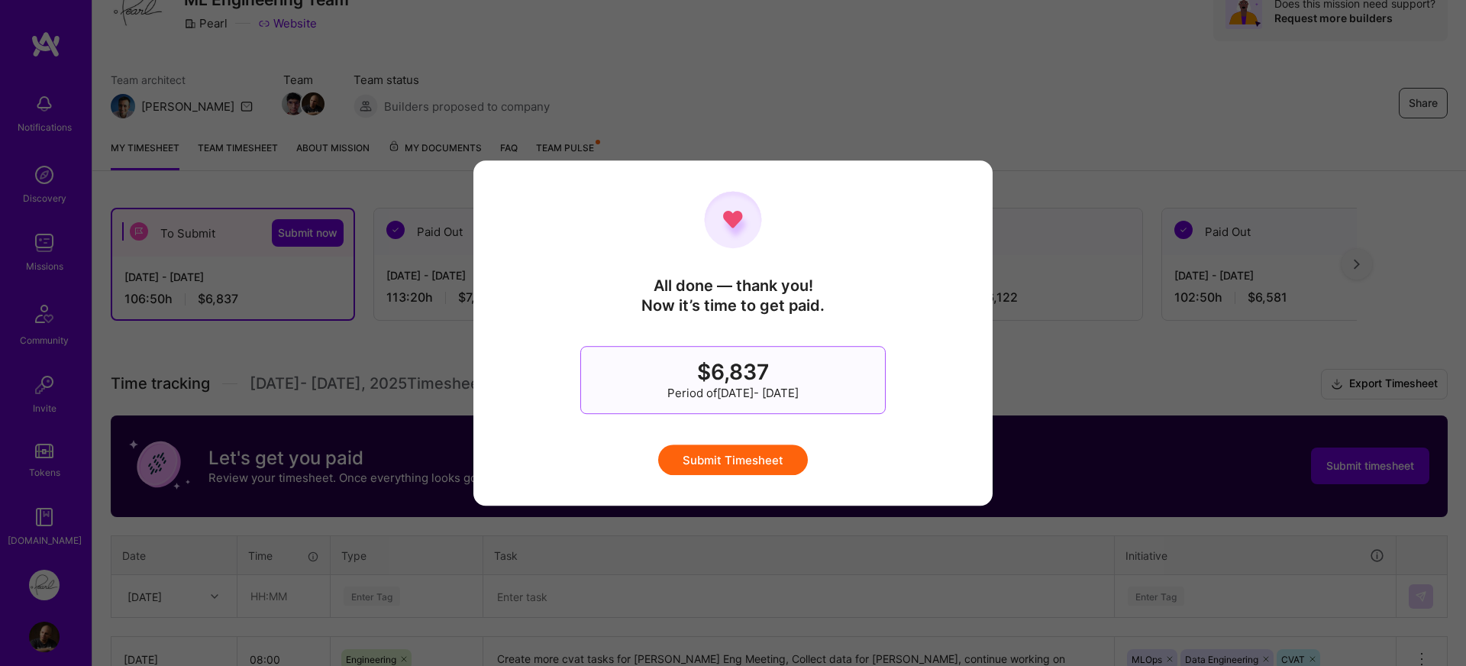
click at [774, 473] on button "Submit Timesheet" at bounding box center [733, 459] width 150 height 31
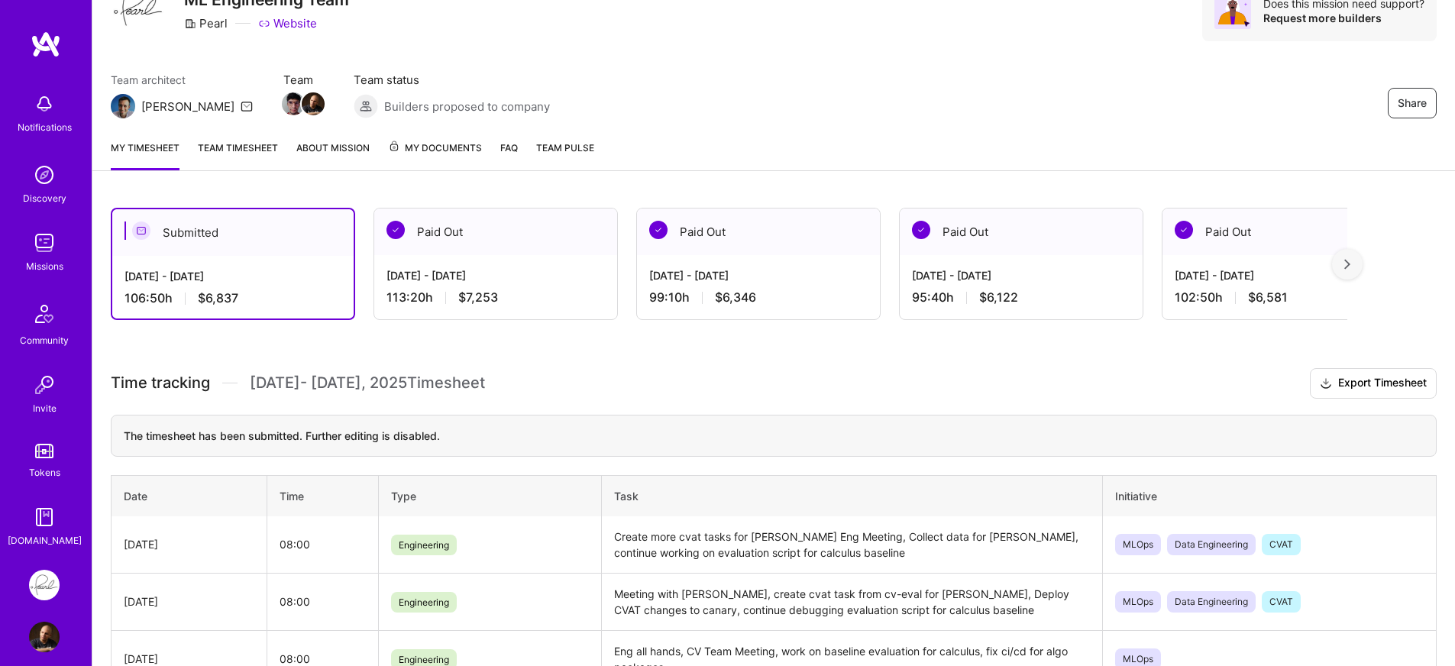
click at [577, 383] on h3 "Time tracking Sep 16 - Sep 30 , 2025 Timesheet Export Timesheet" at bounding box center [774, 383] width 1326 height 31
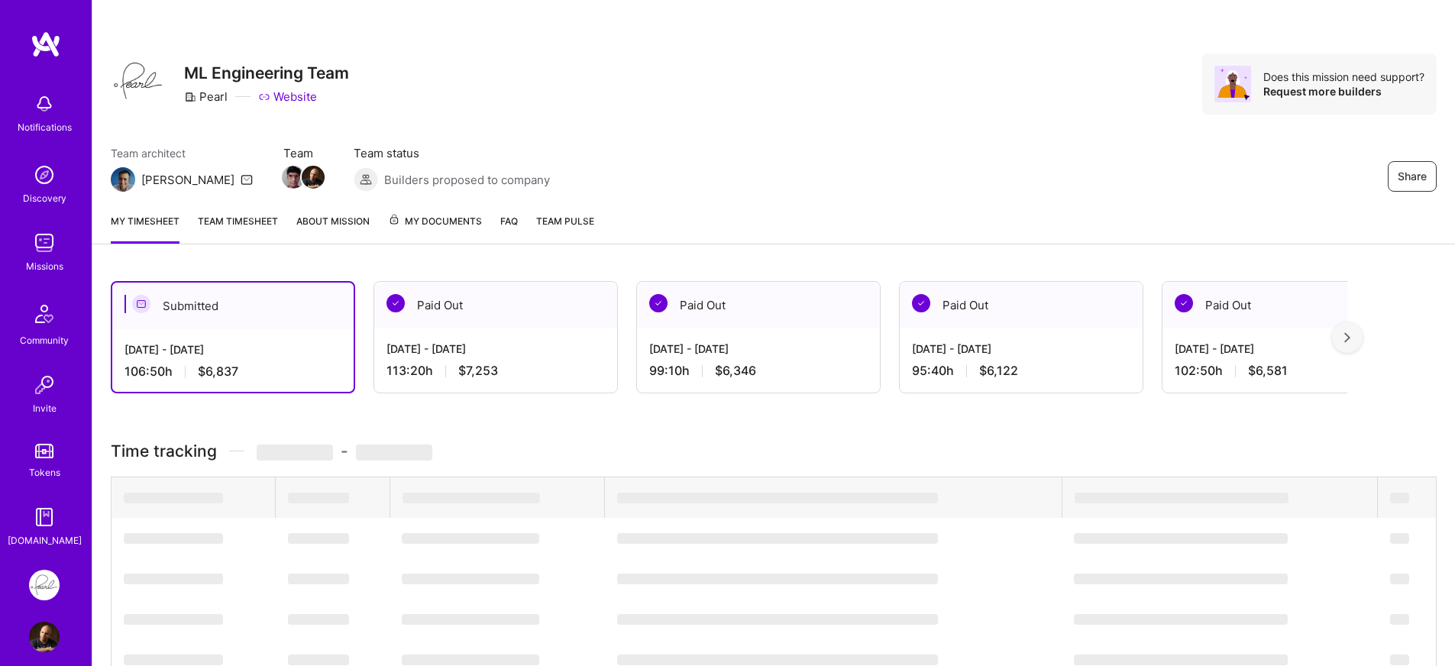
scroll to position [73, 0]
